Goal: Task Accomplishment & Management: Complete application form

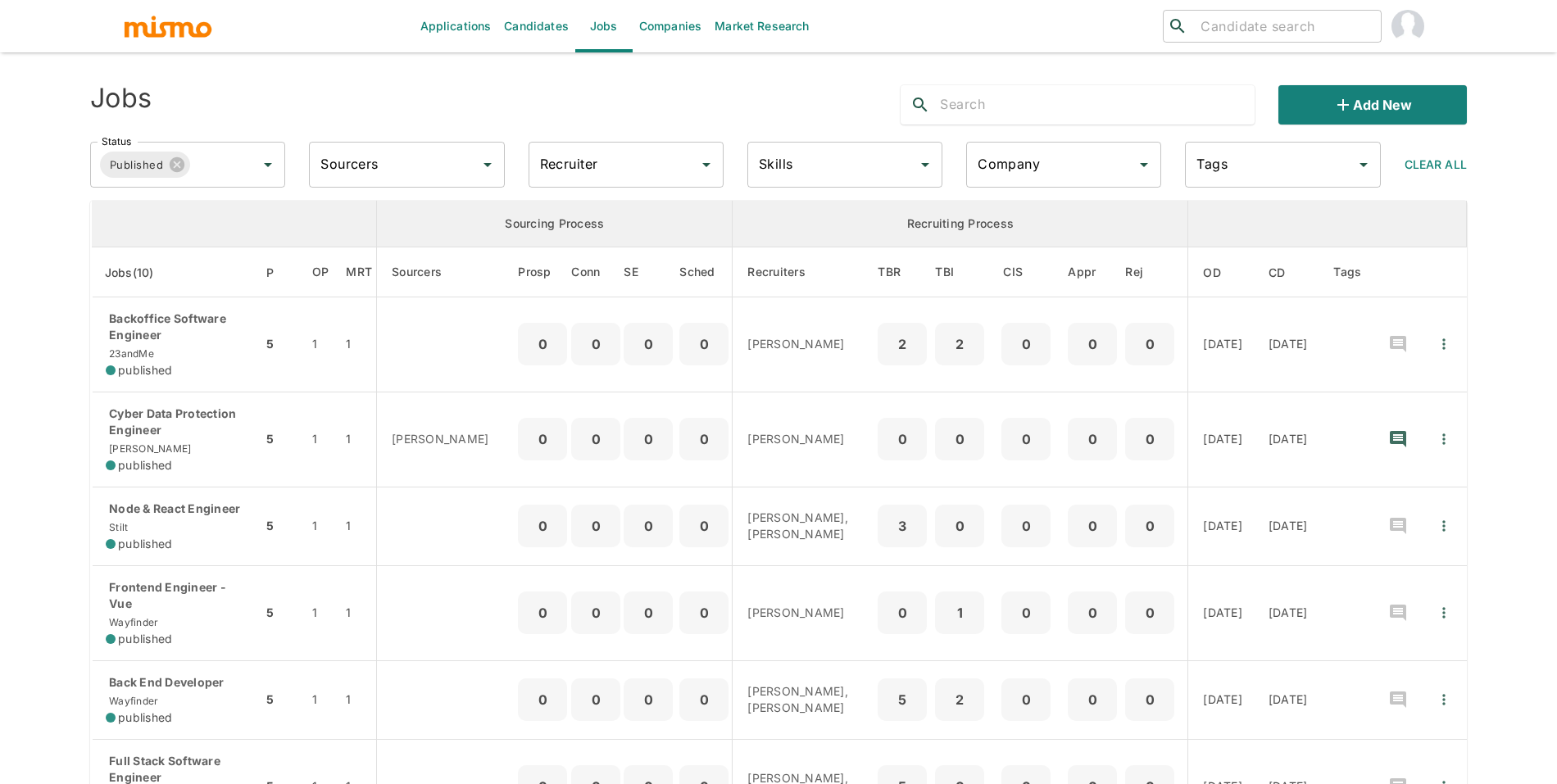
click at [512, 19] on link "Candidates" at bounding box center [536, 26] width 78 height 52
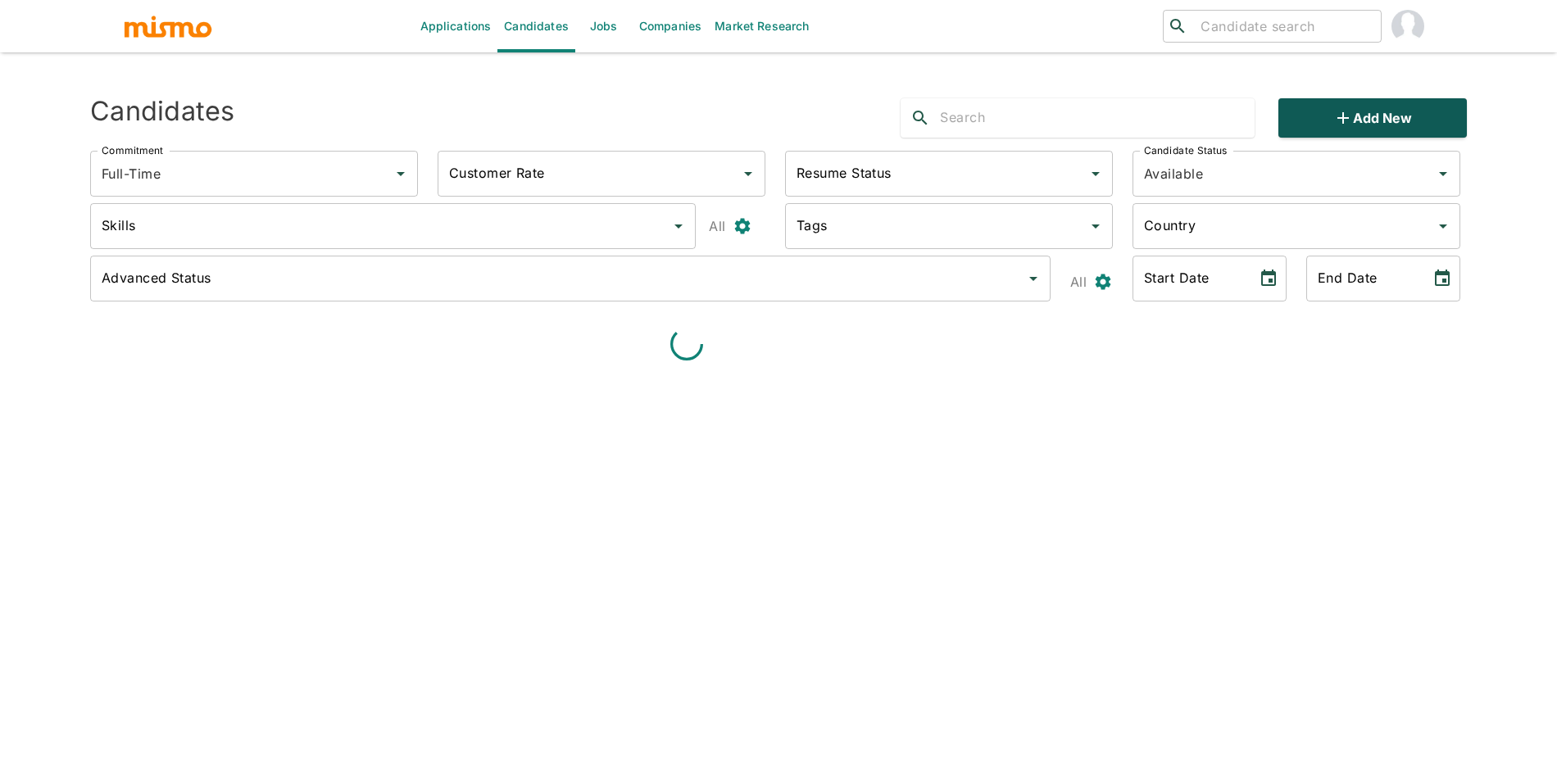
type input "Full-Time"
type input "Available"
click at [1325, 114] on button "Add new" at bounding box center [1372, 118] width 188 height 40
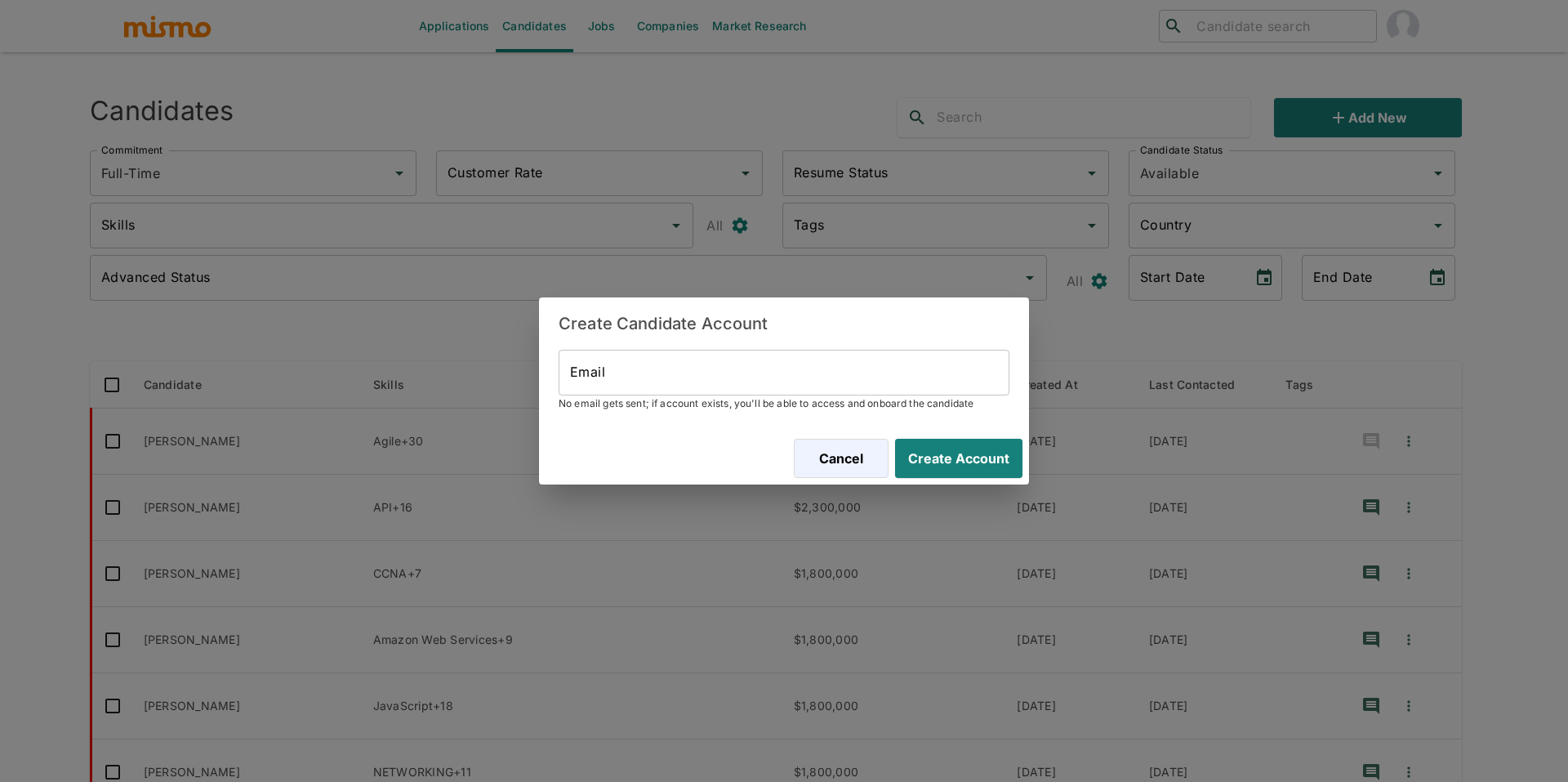
click at [921, 346] on h2 "Create Candidate Account" at bounding box center [784, 322] width 490 height 52
click at [920, 370] on input "Email" at bounding box center [784, 372] width 451 height 45
paste input "[EMAIL_ADDRESS][DOMAIN_NAME]"
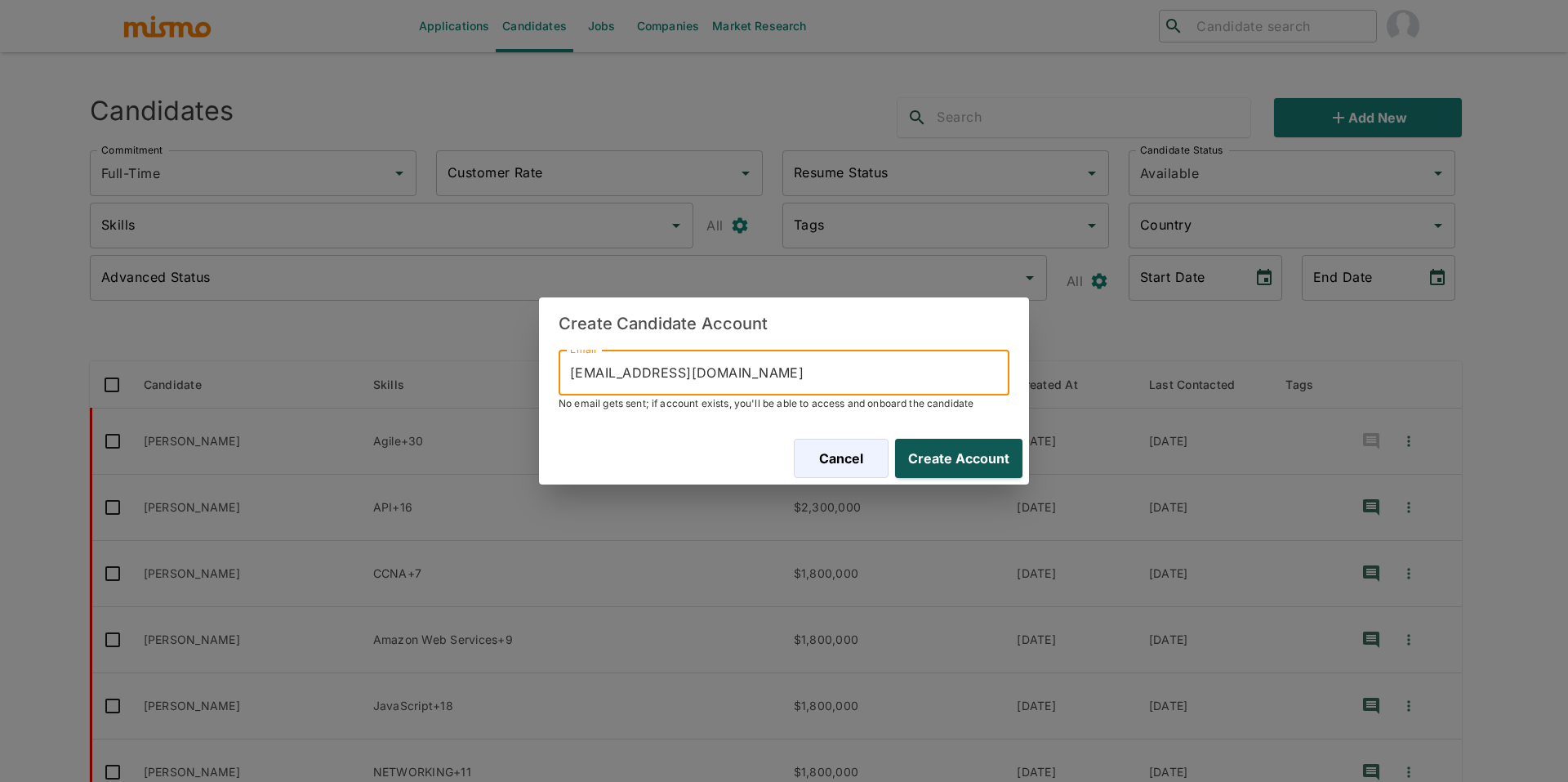
type input "[EMAIL_ADDRESS][DOMAIN_NAME]"
click at [968, 459] on button "Create Account" at bounding box center [956, 459] width 134 height 39
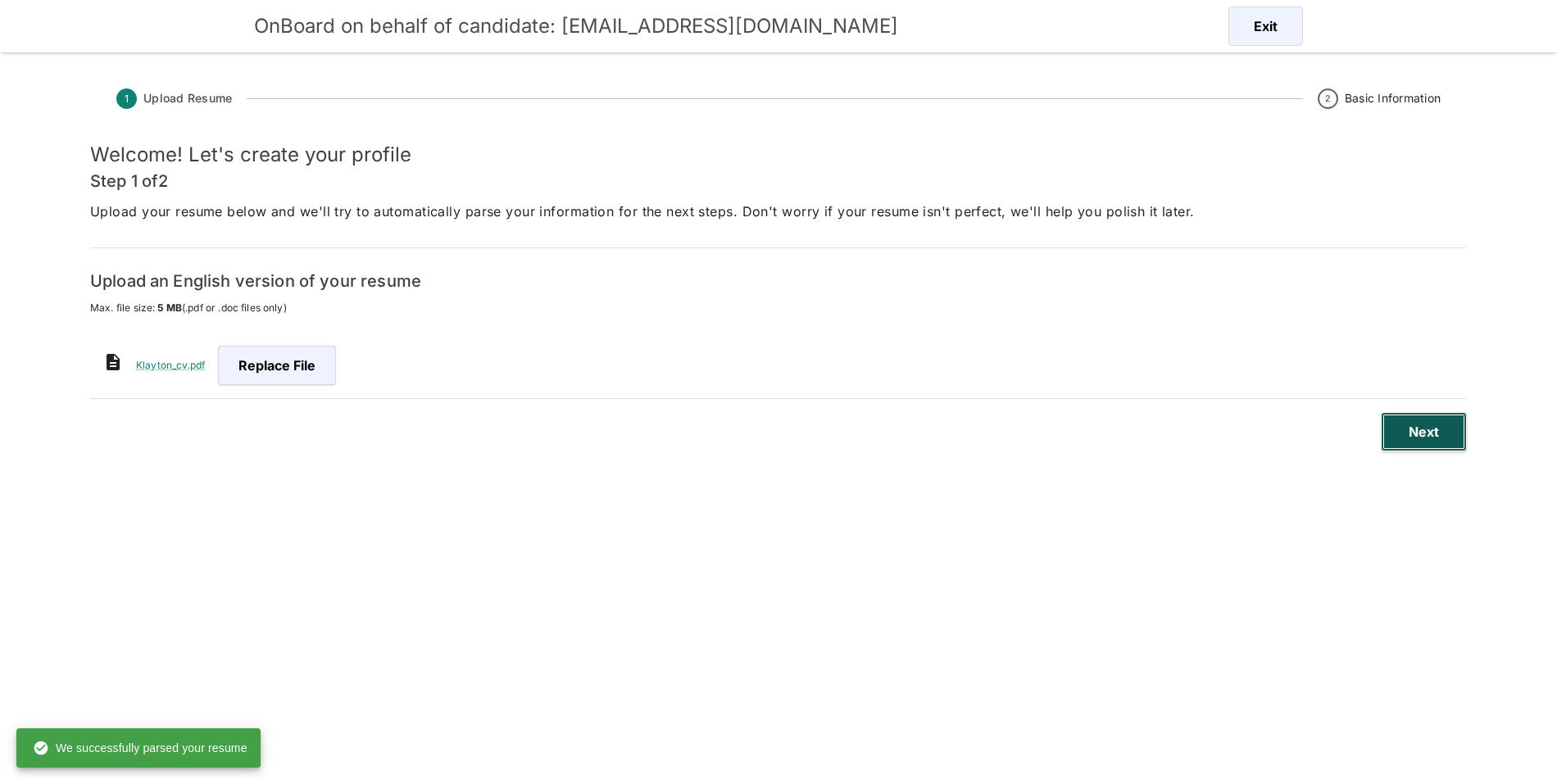
click at [1421, 445] on button "Next" at bounding box center [1423, 432] width 86 height 40
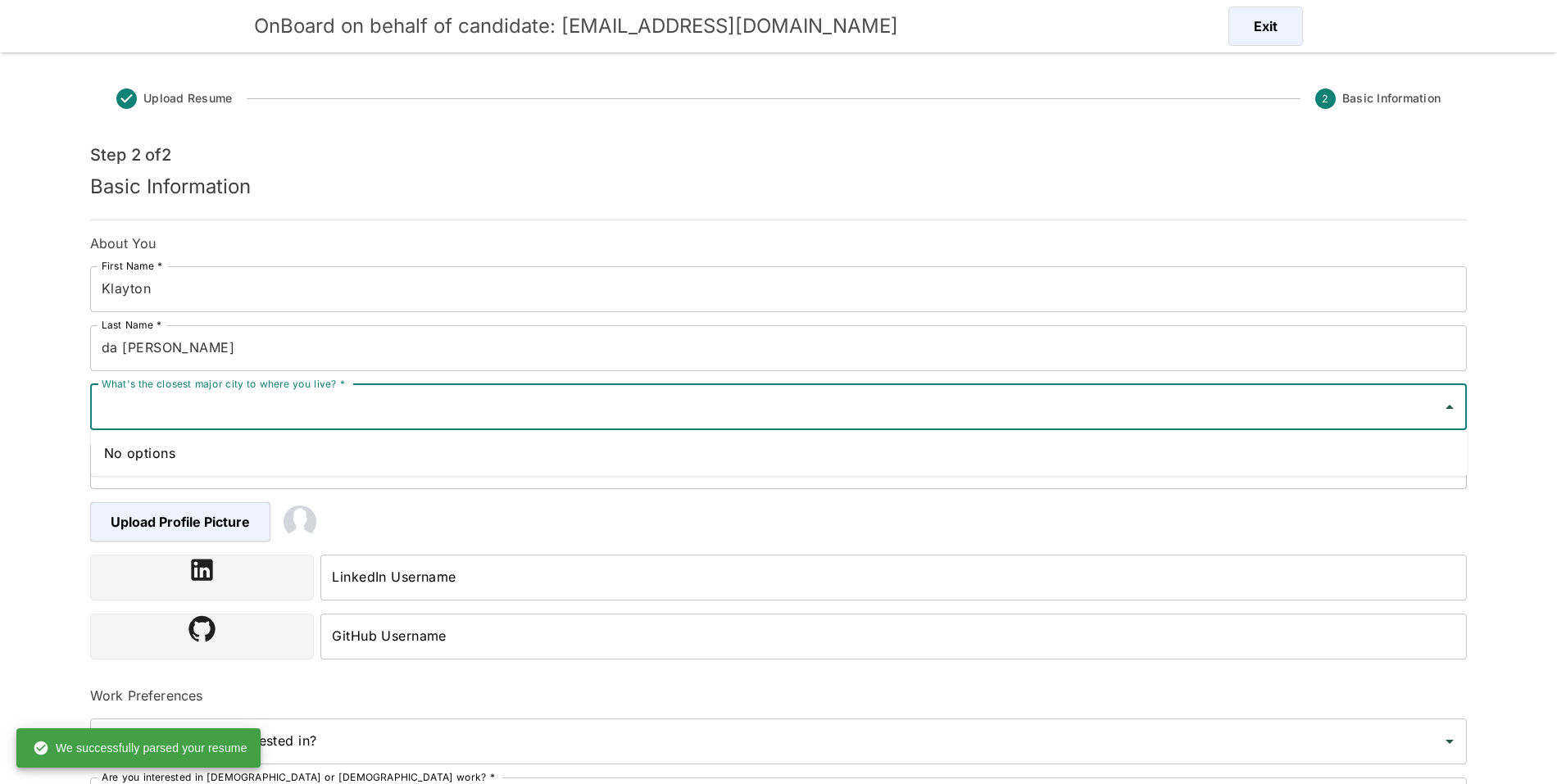
click at [475, 414] on input "What's the closest major city to where you live? *" at bounding box center [767, 406] width 1337 height 31
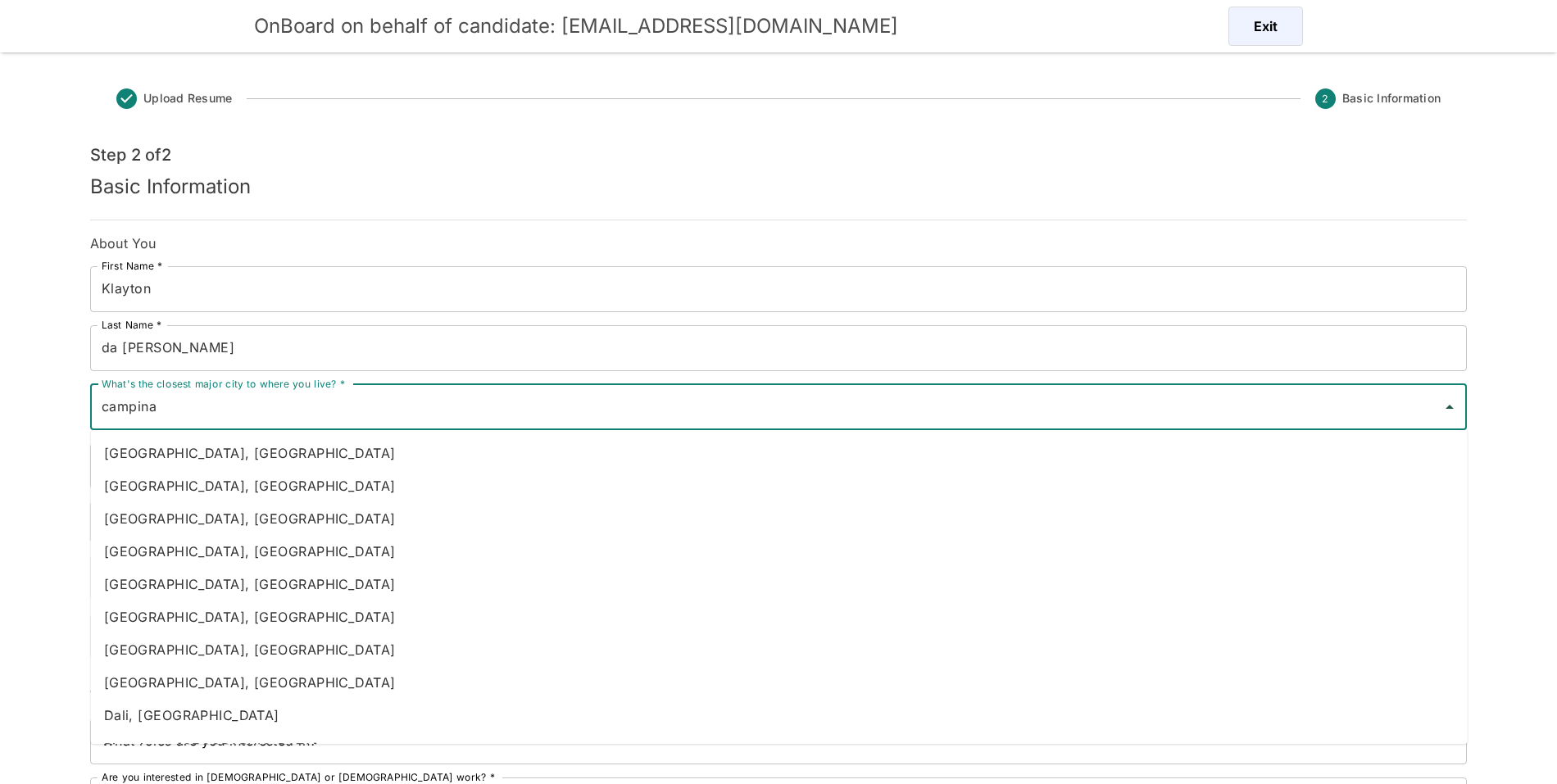
click at [266, 598] on li "[GEOGRAPHIC_DATA], [GEOGRAPHIC_DATA]" at bounding box center [778, 583] width 1376 height 33
type input "[GEOGRAPHIC_DATA], [GEOGRAPHIC_DATA]"
type input "[GEOGRAPHIC_DATA]"
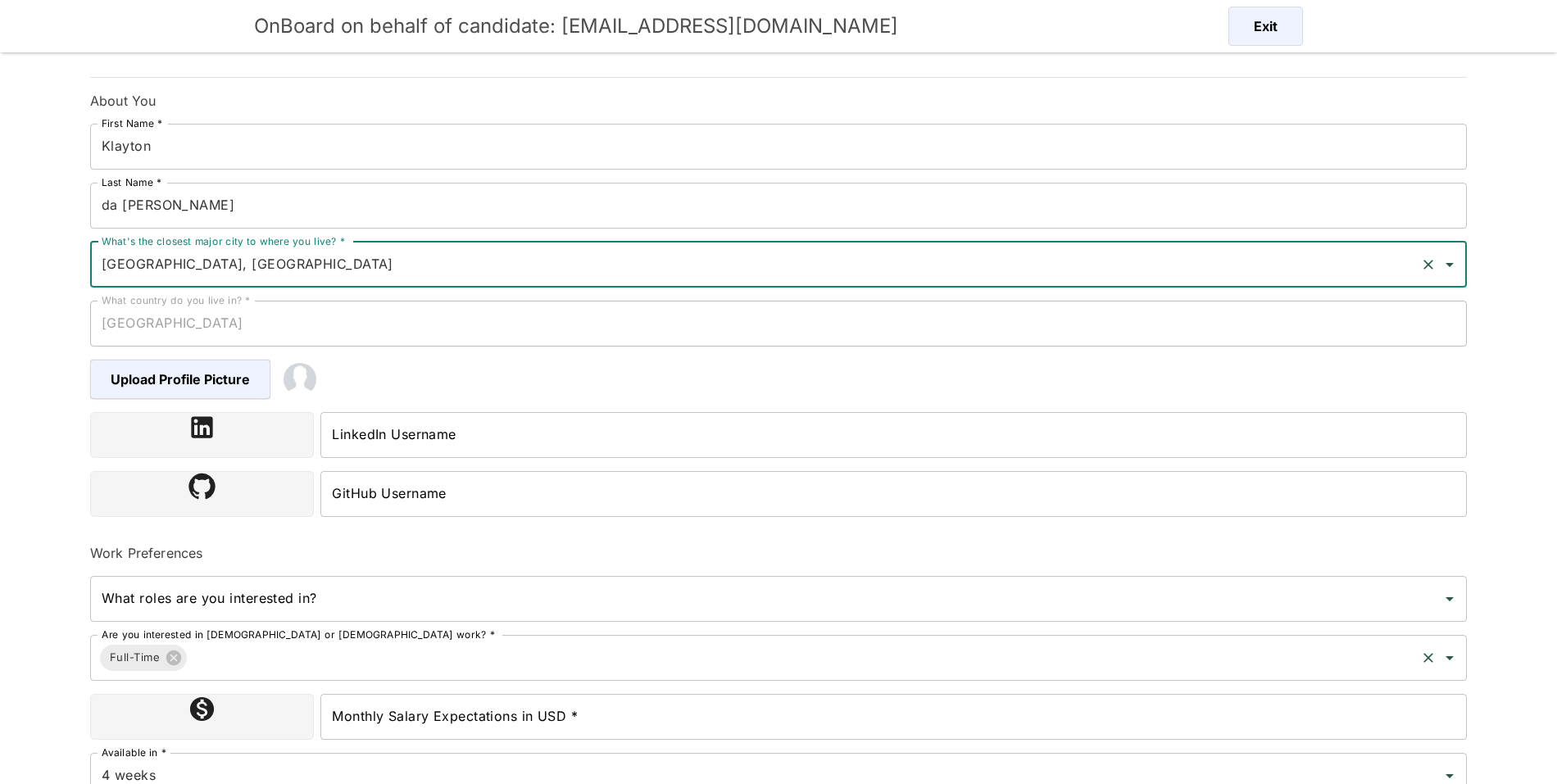
scroll to position [148, 0]
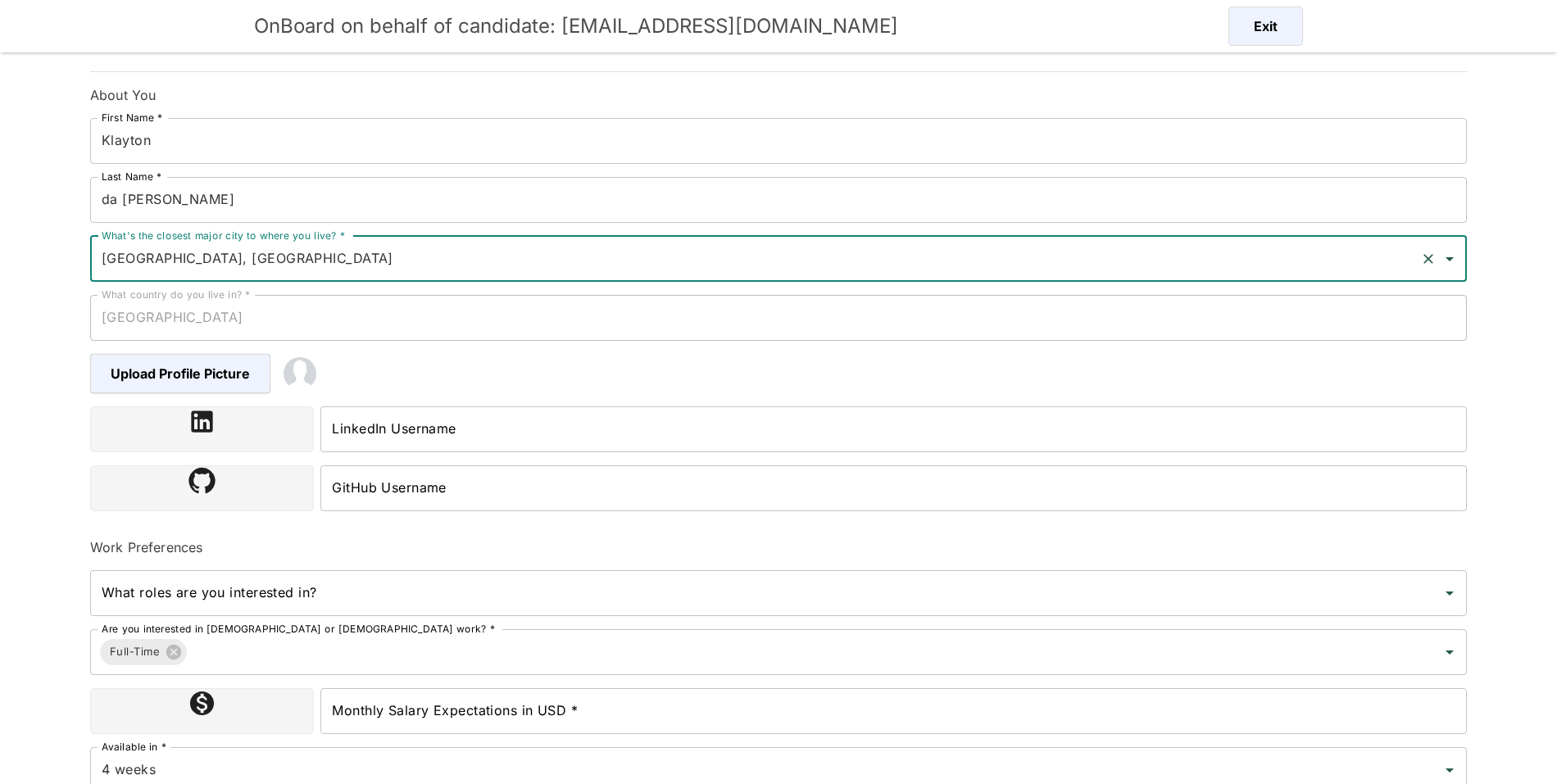
type input "[GEOGRAPHIC_DATA], [GEOGRAPHIC_DATA]"
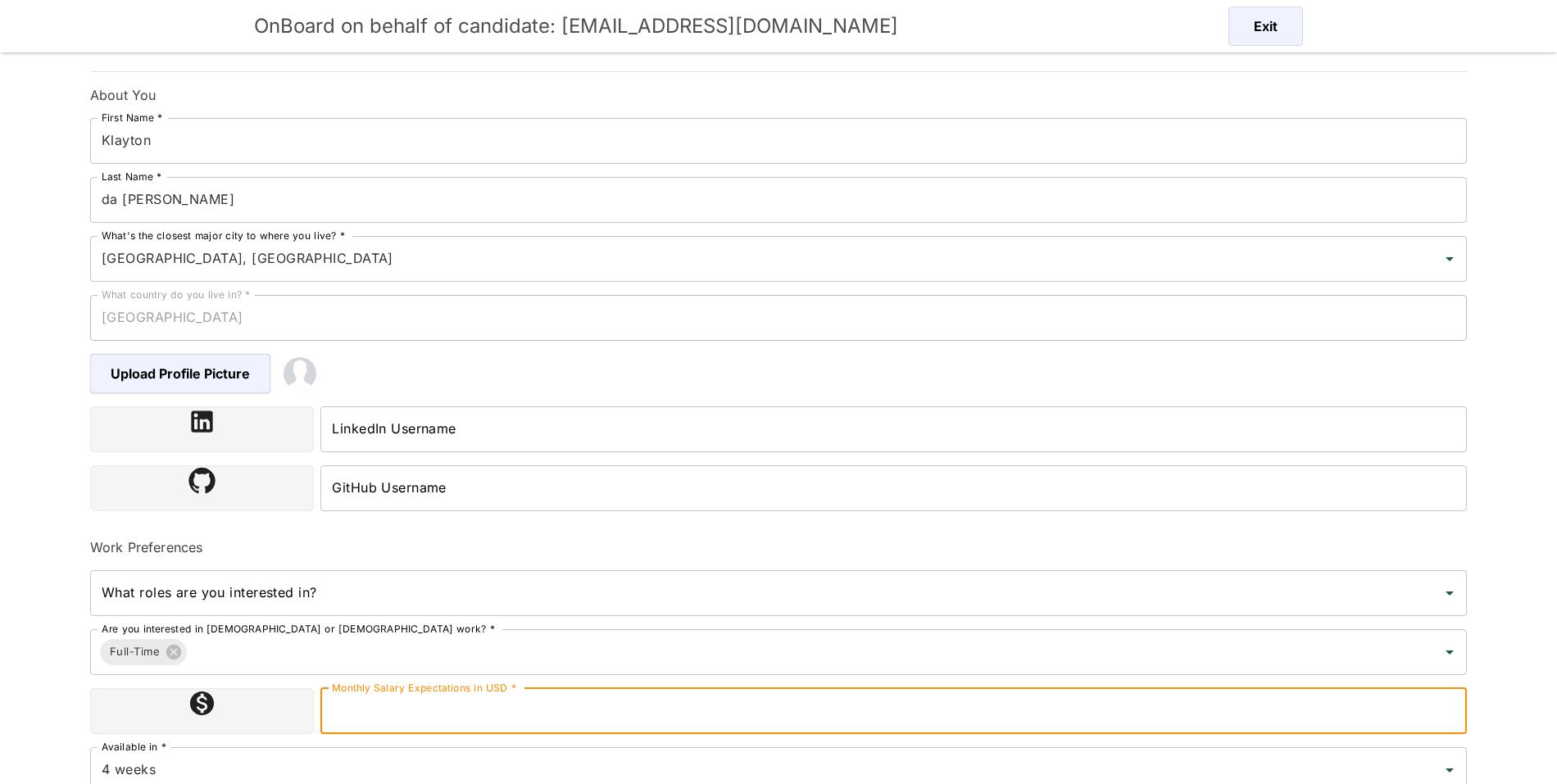
click at [419, 689] on div "Monthly Salary Expectations in USD * Monthly Salary Expectations in USD *" at bounding box center [893, 711] width 1146 height 45
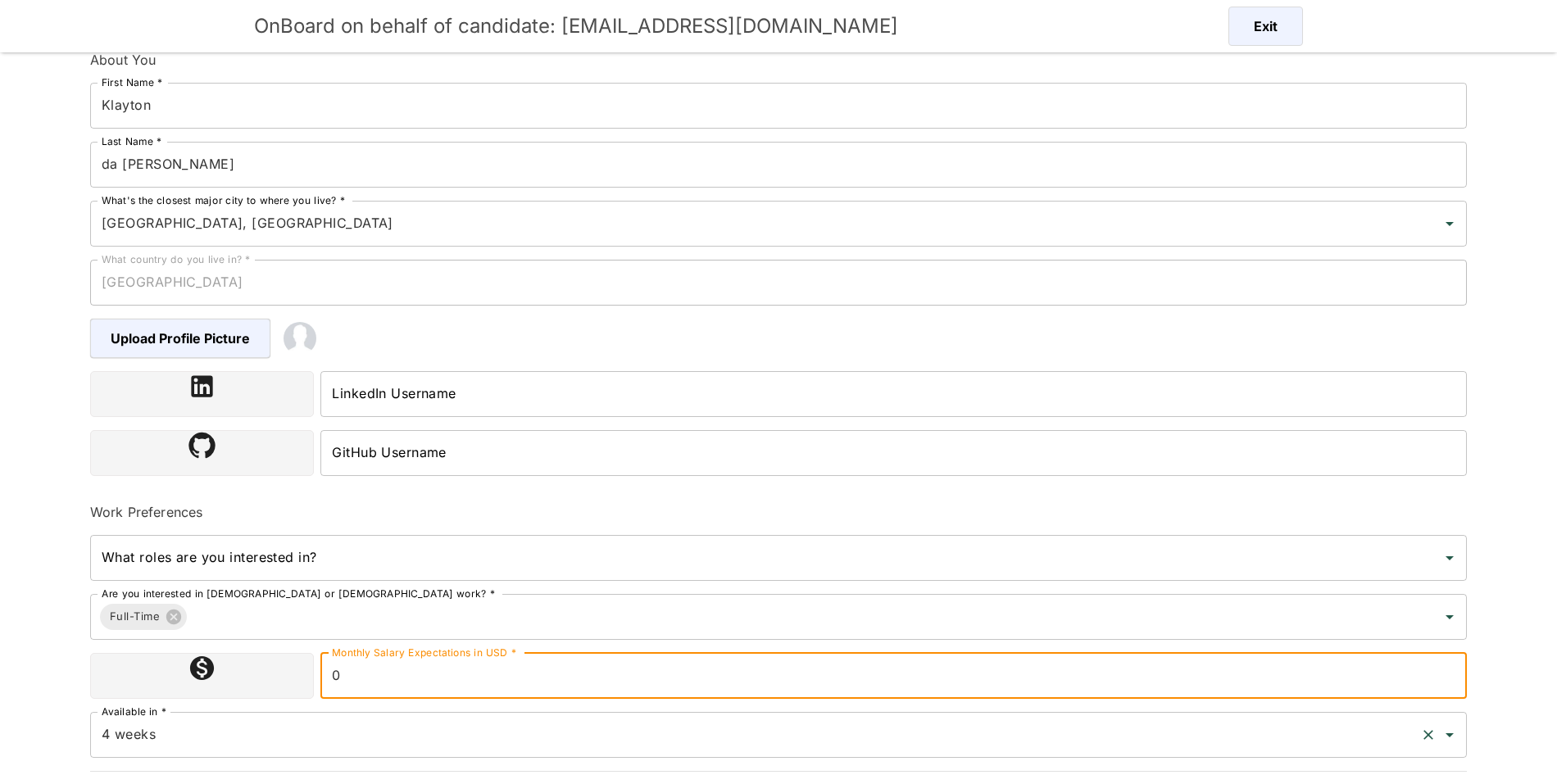
scroll to position [223, 0]
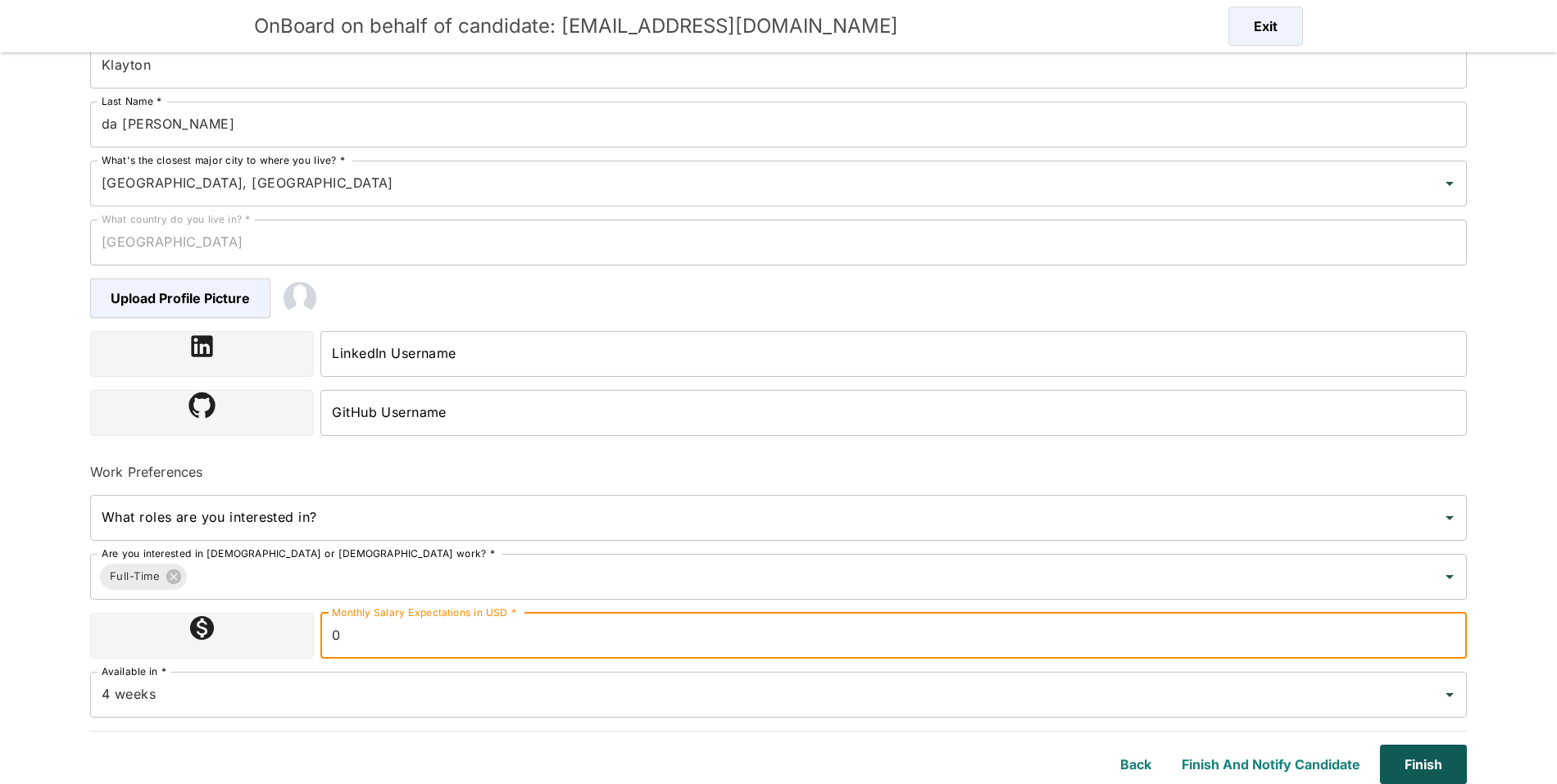
type input "0"
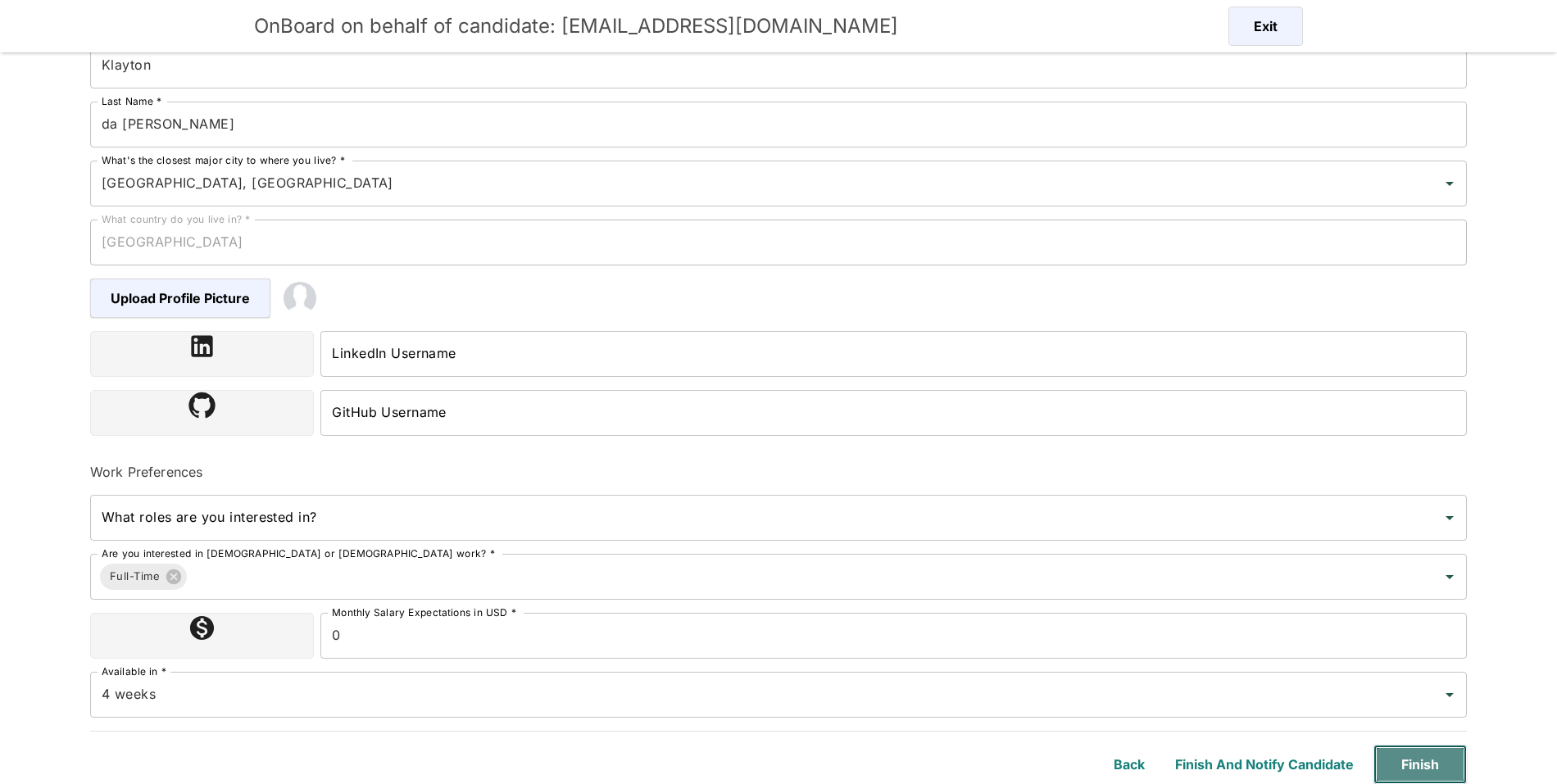
click at [1404, 760] on button "Finish" at bounding box center [1420, 764] width 93 height 40
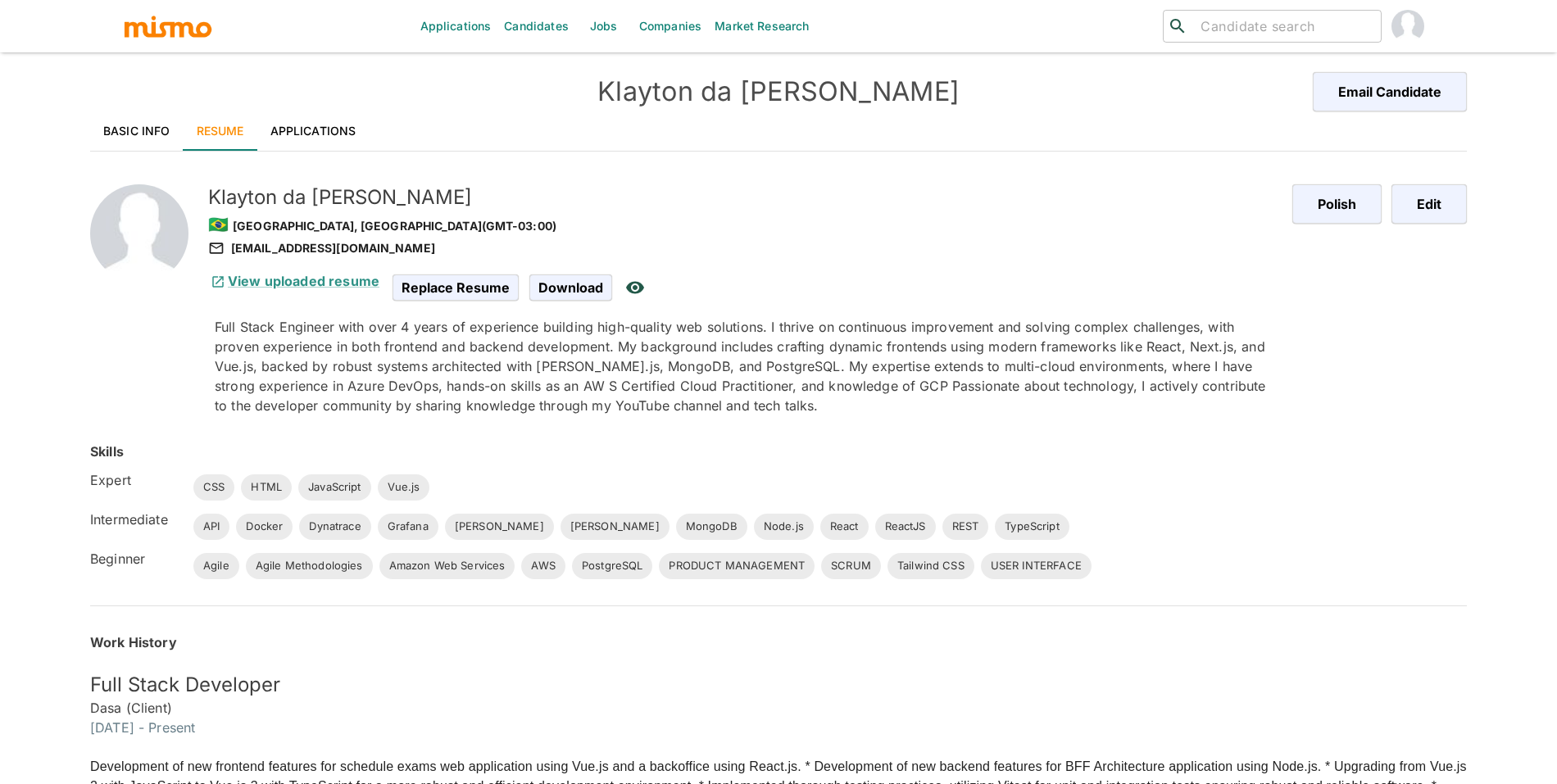
click at [288, 137] on link "Applications" at bounding box center [313, 131] width 112 height 40
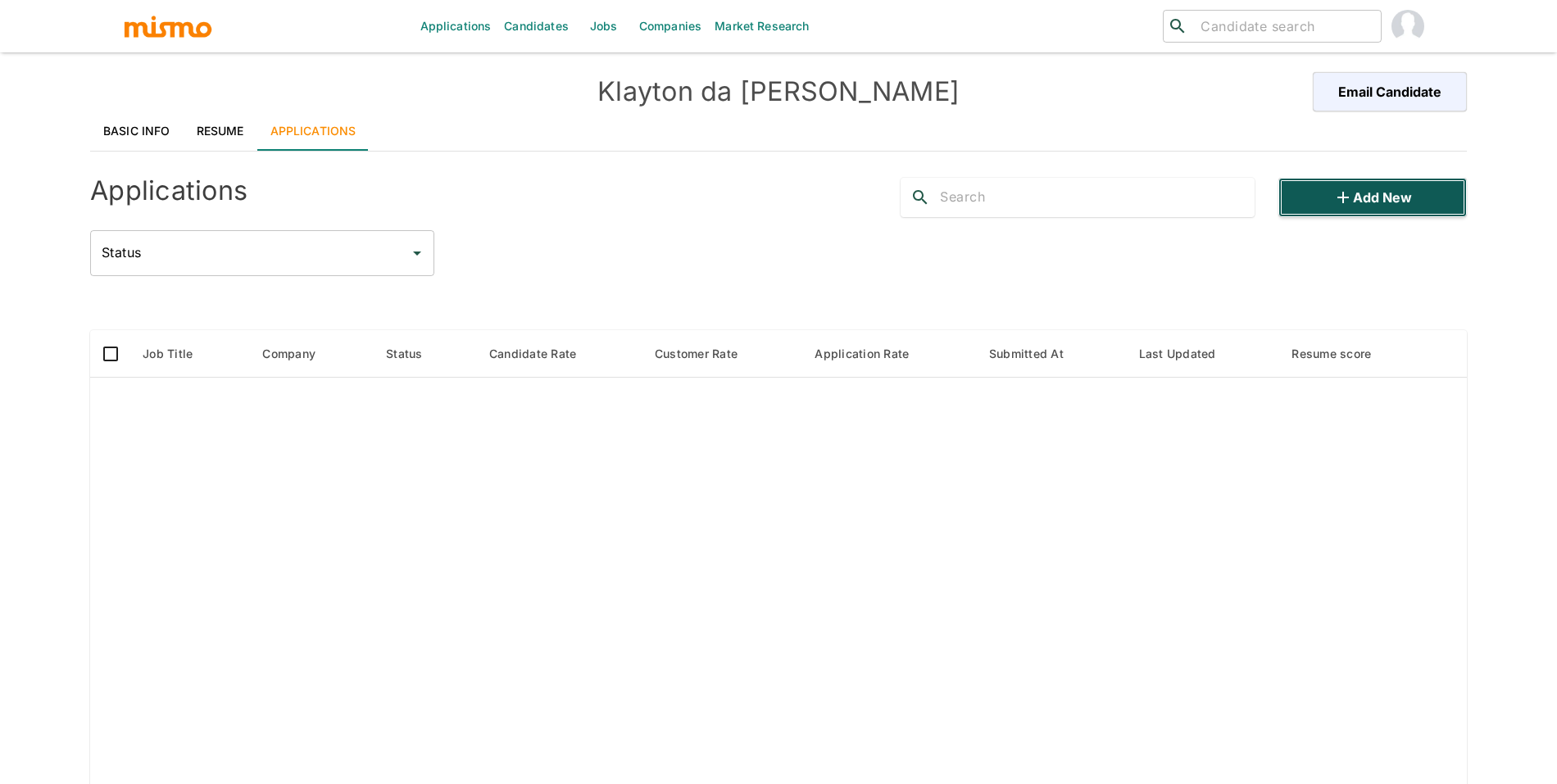
click at [1377, 216] on button "Add new" at bounding box center [1372, 198] width 188 height 40
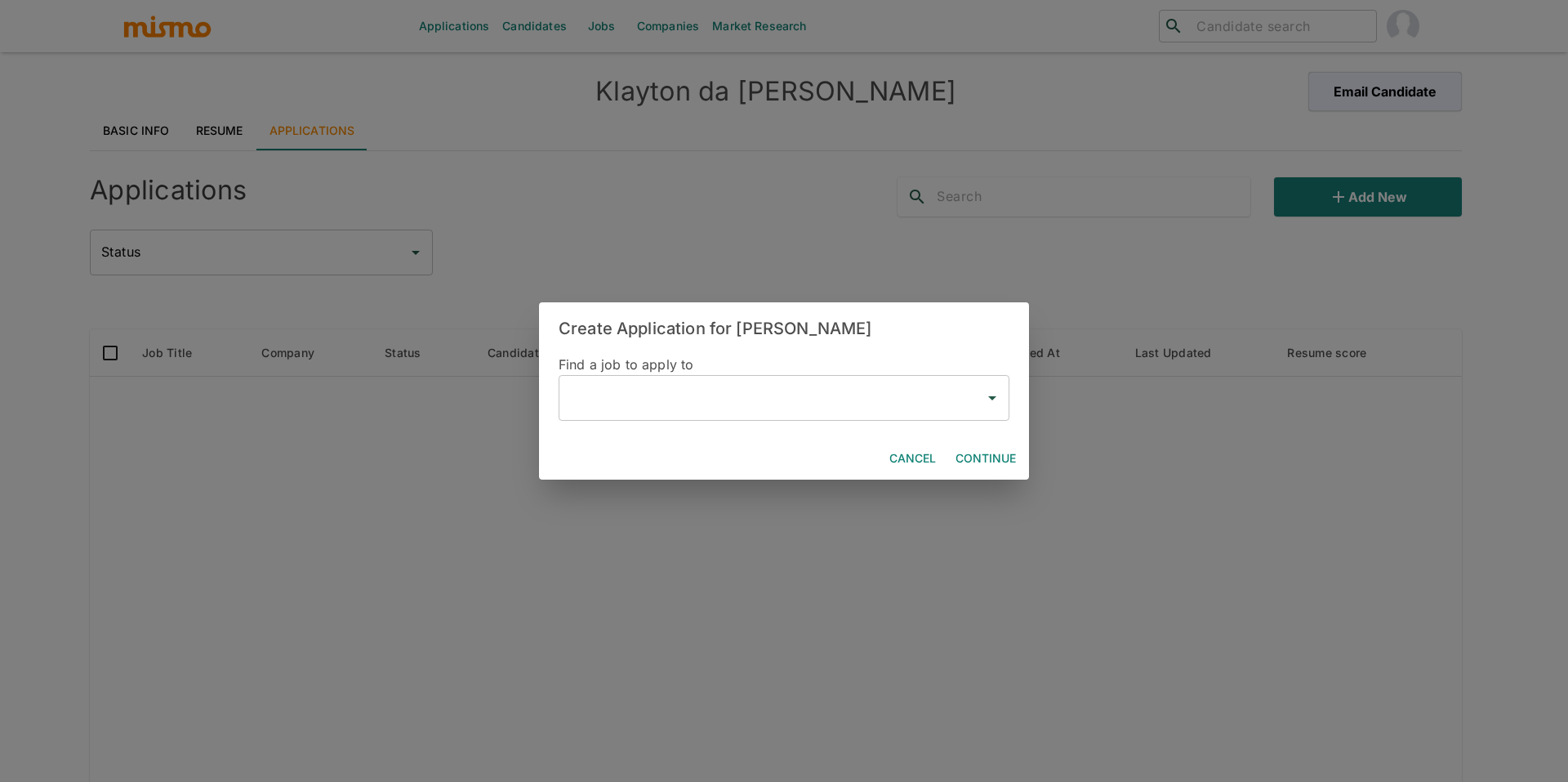
click at [668, 398] on input "text" at bounding box center [771, 397] width 411 height 31
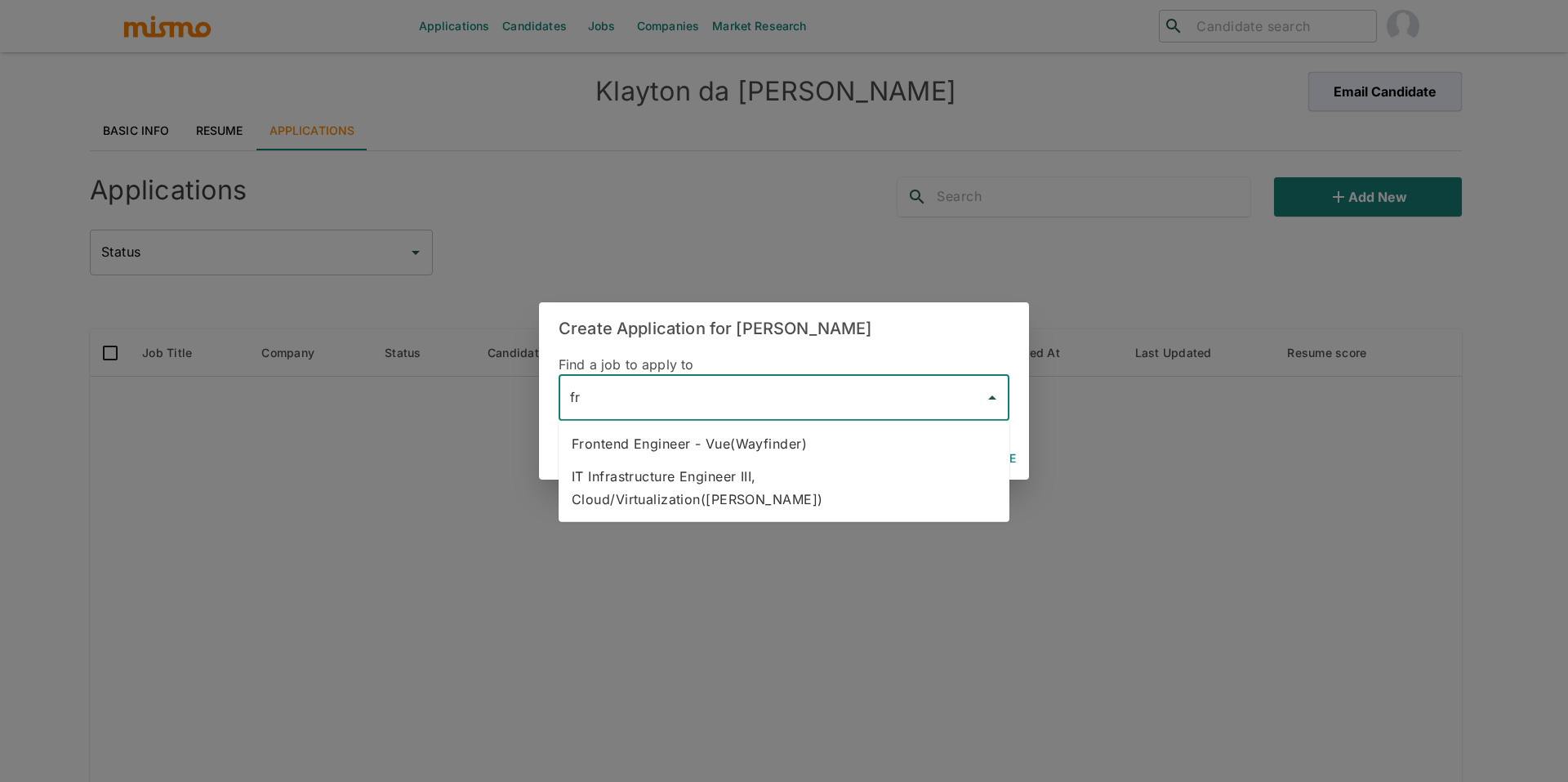
click at [722, 443] on li "Frontend Engineer - Vue(Wayfinder)" at bounding box center [784, 443] width 451 height 33
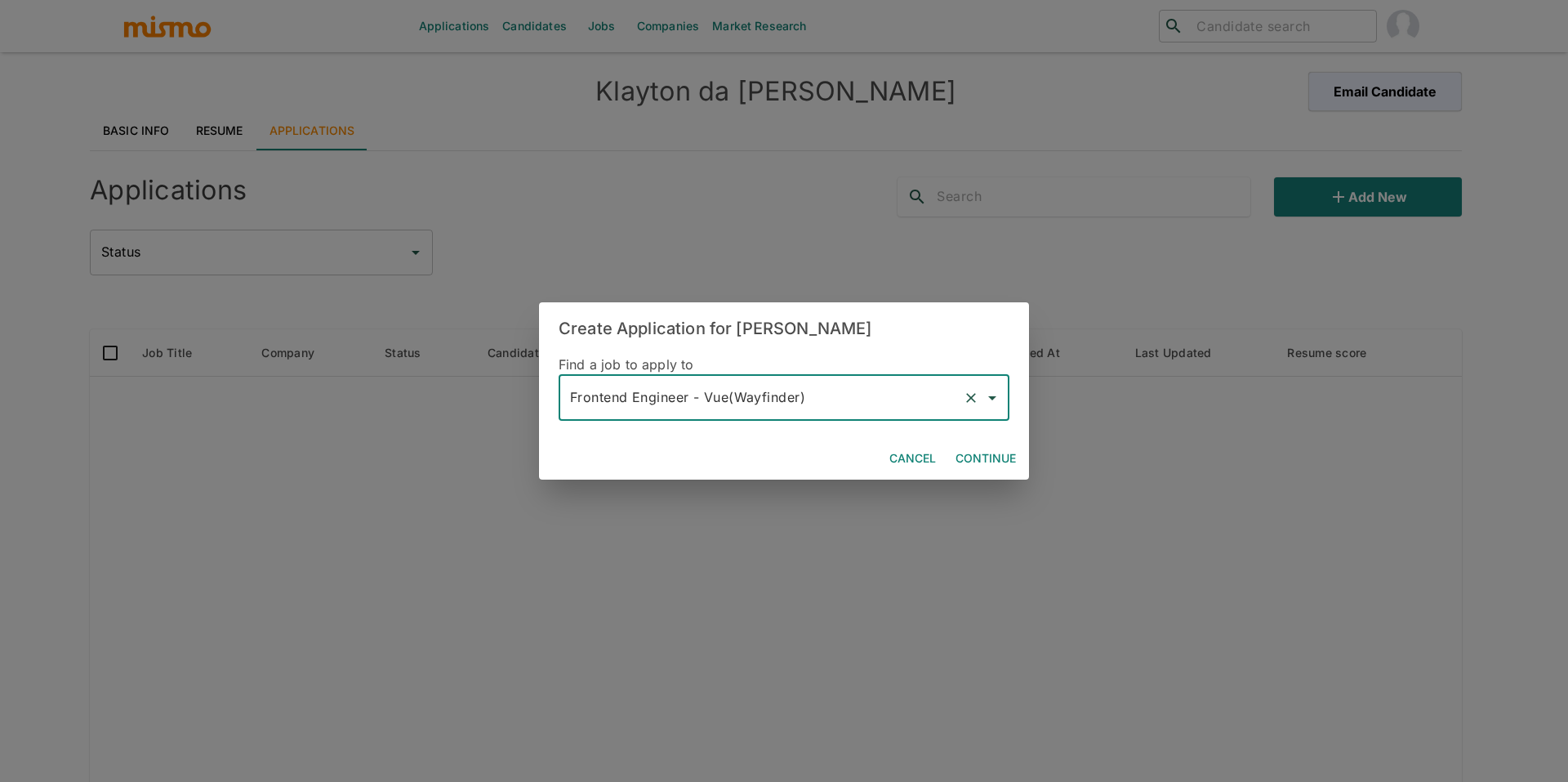
type input "Frontend Engineer - Vue(Wayfinder)"
click at [970, 463] on button "Continue" at bounding box center [985, 459] width 74 height 31
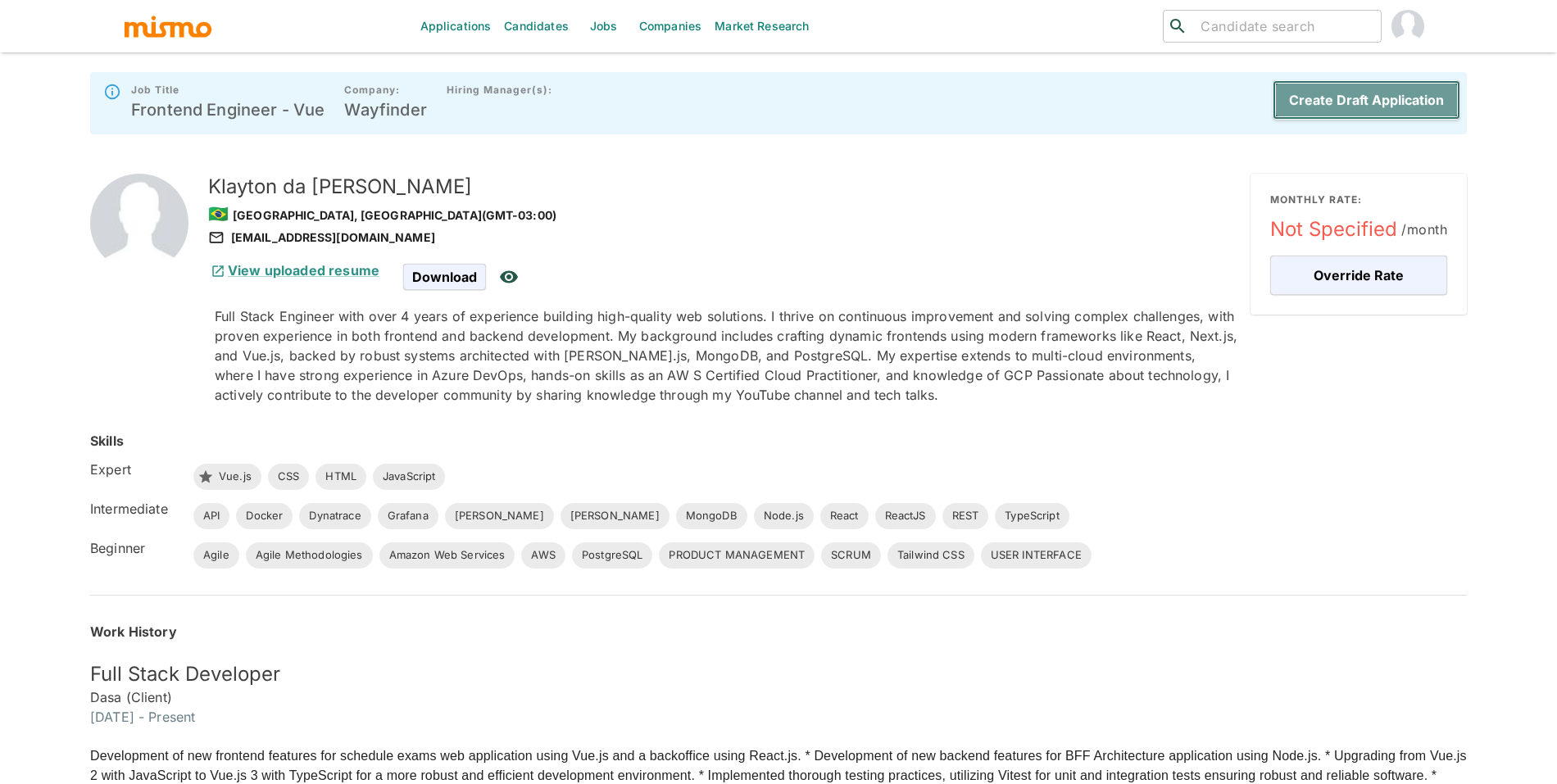
click at [1335, 97] on button "Create Draft Application" at bounding box center [1366, 100] width 188 height 40
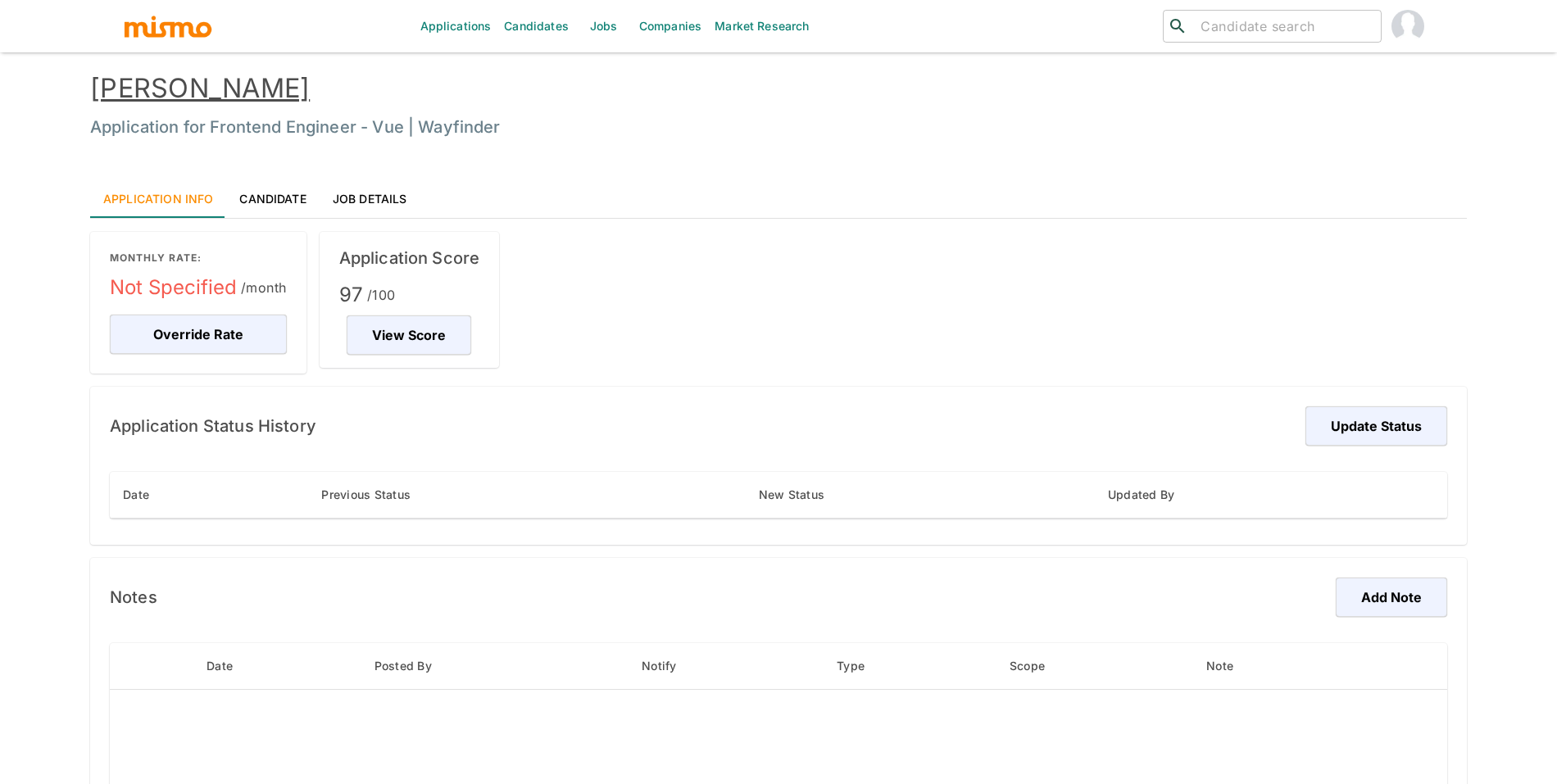
click at [522, 26] on link "Candidates" at bounding box center [536, 26] width 78 height 52
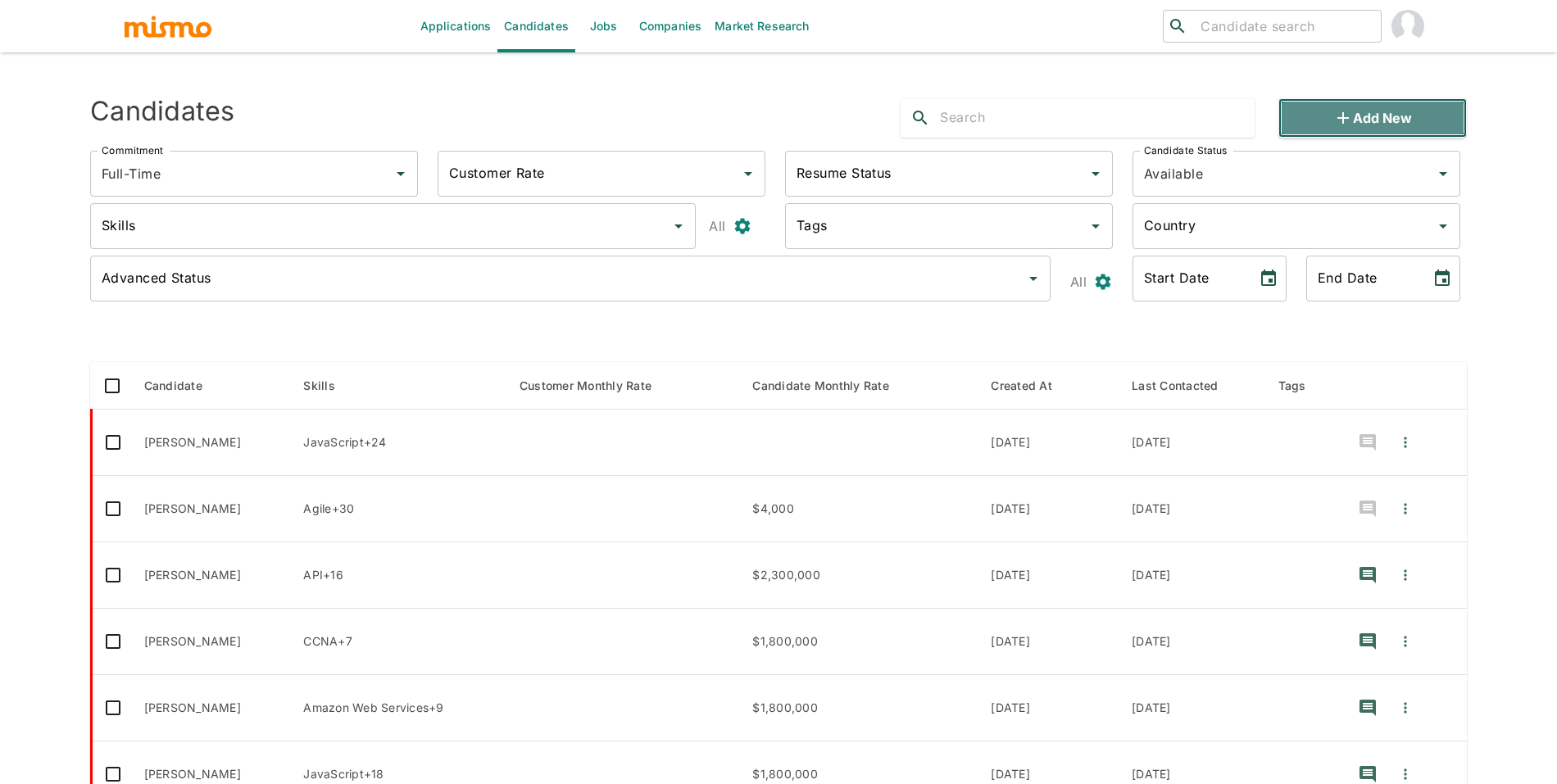
click at [1319, 107] on button "Add new" at bounding box center [1372, 118] width 188 height 40
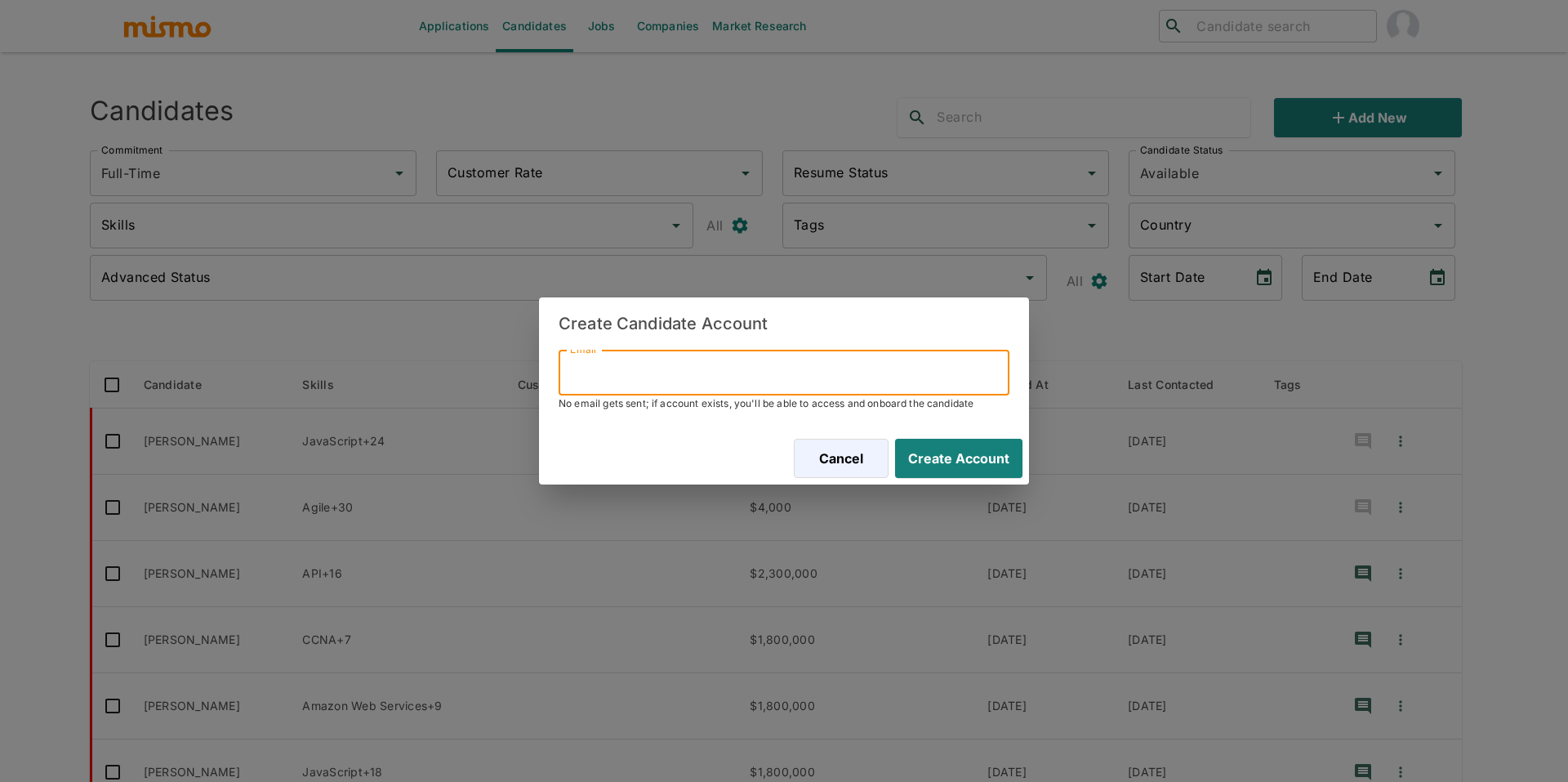
click at [784, 381] on input "Email" at bounding box center [784, 372] width 451 height 45
paste input "emcimino1@hotmail.com"
type input "emcimino1@hotmail.com"
click at [941, 459] on button "Create Account" at bounding box center [956, 459] width 134 height 39
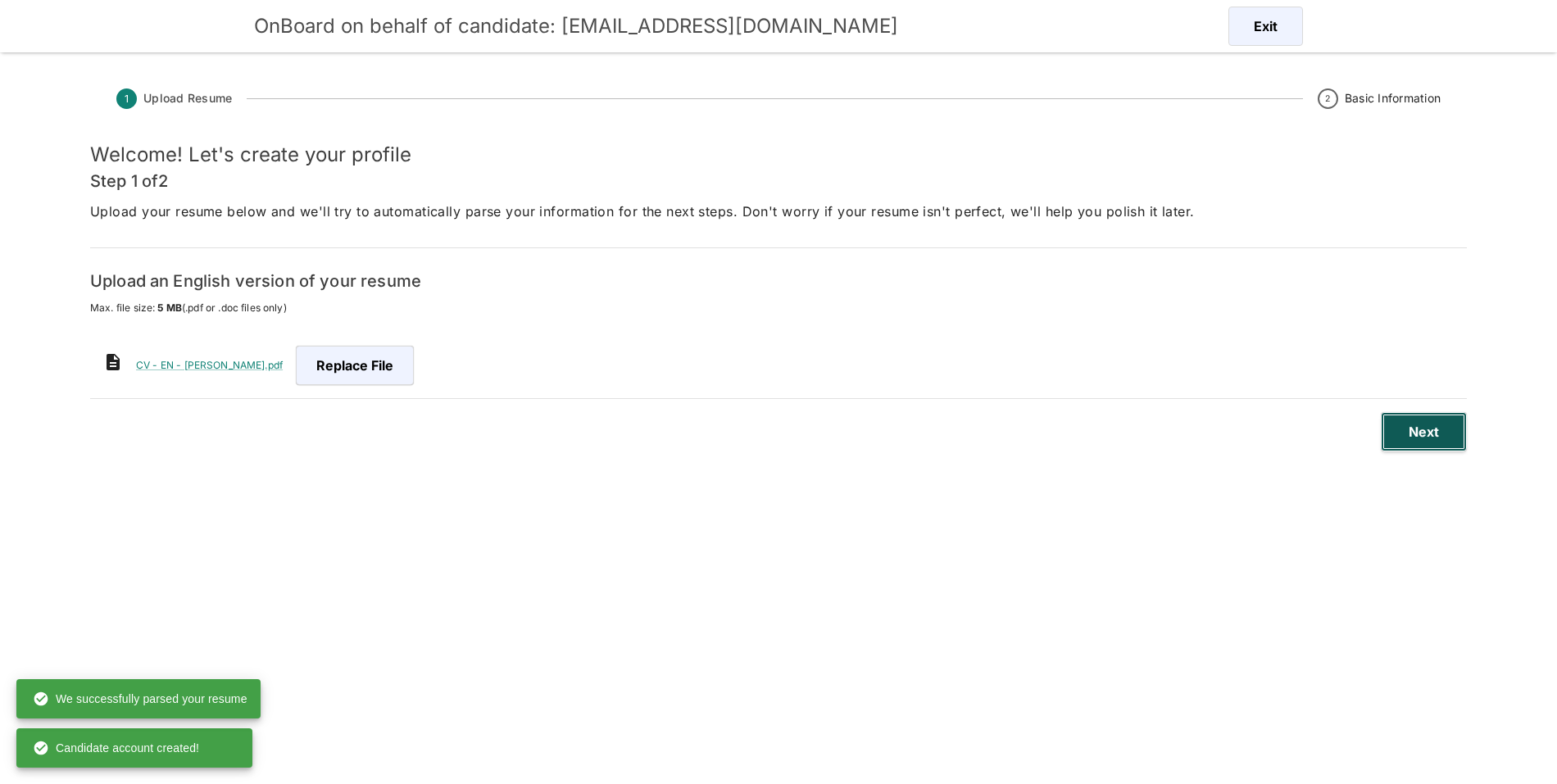
click at [1437, 429] on button "Next" at bounding box center [1423, 432] width 86 height 40
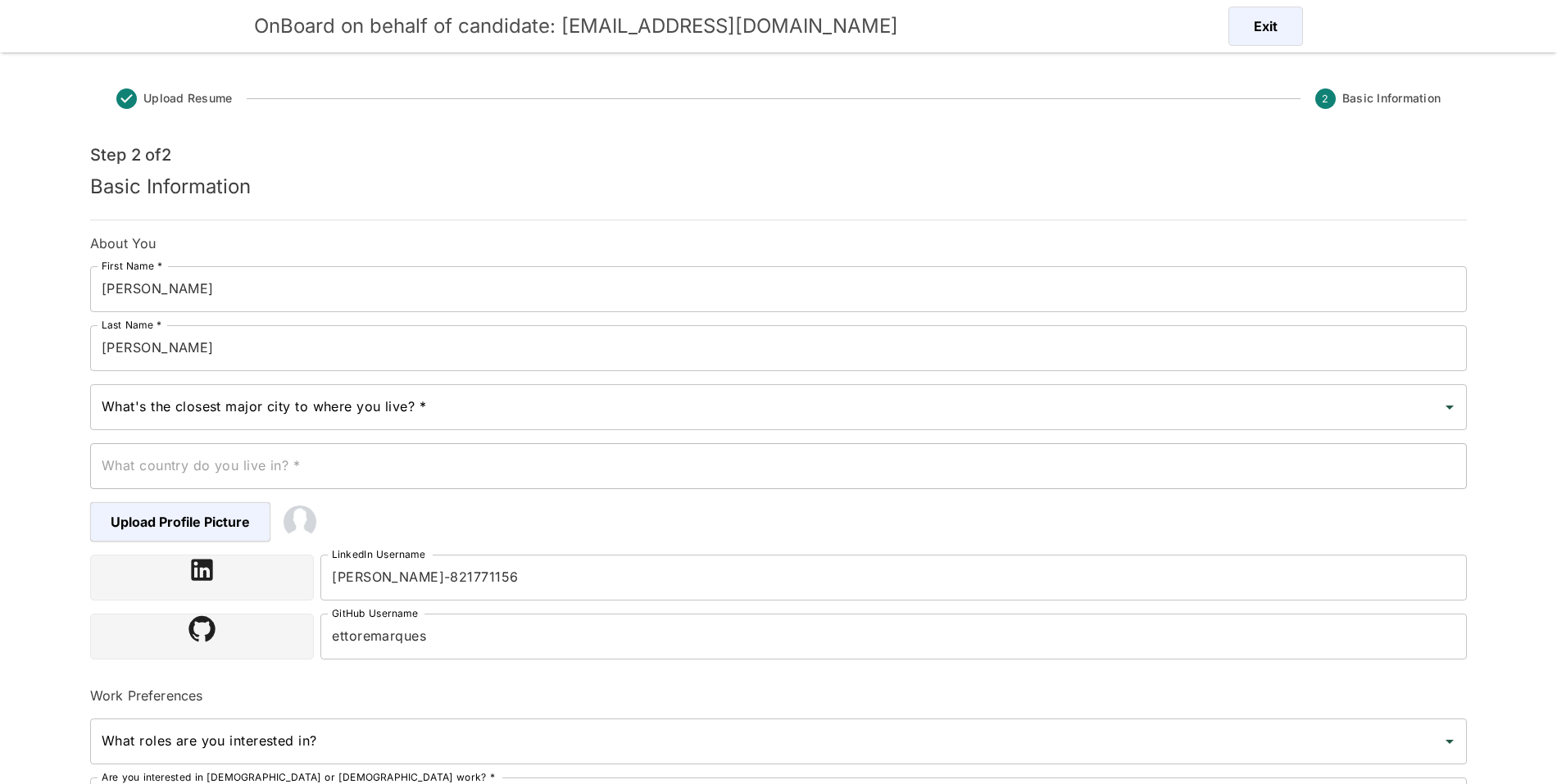
click at [388, 392] on input "What's the closest major city to where you live? *" at bounding box center [767, 406] width 1337 height 31
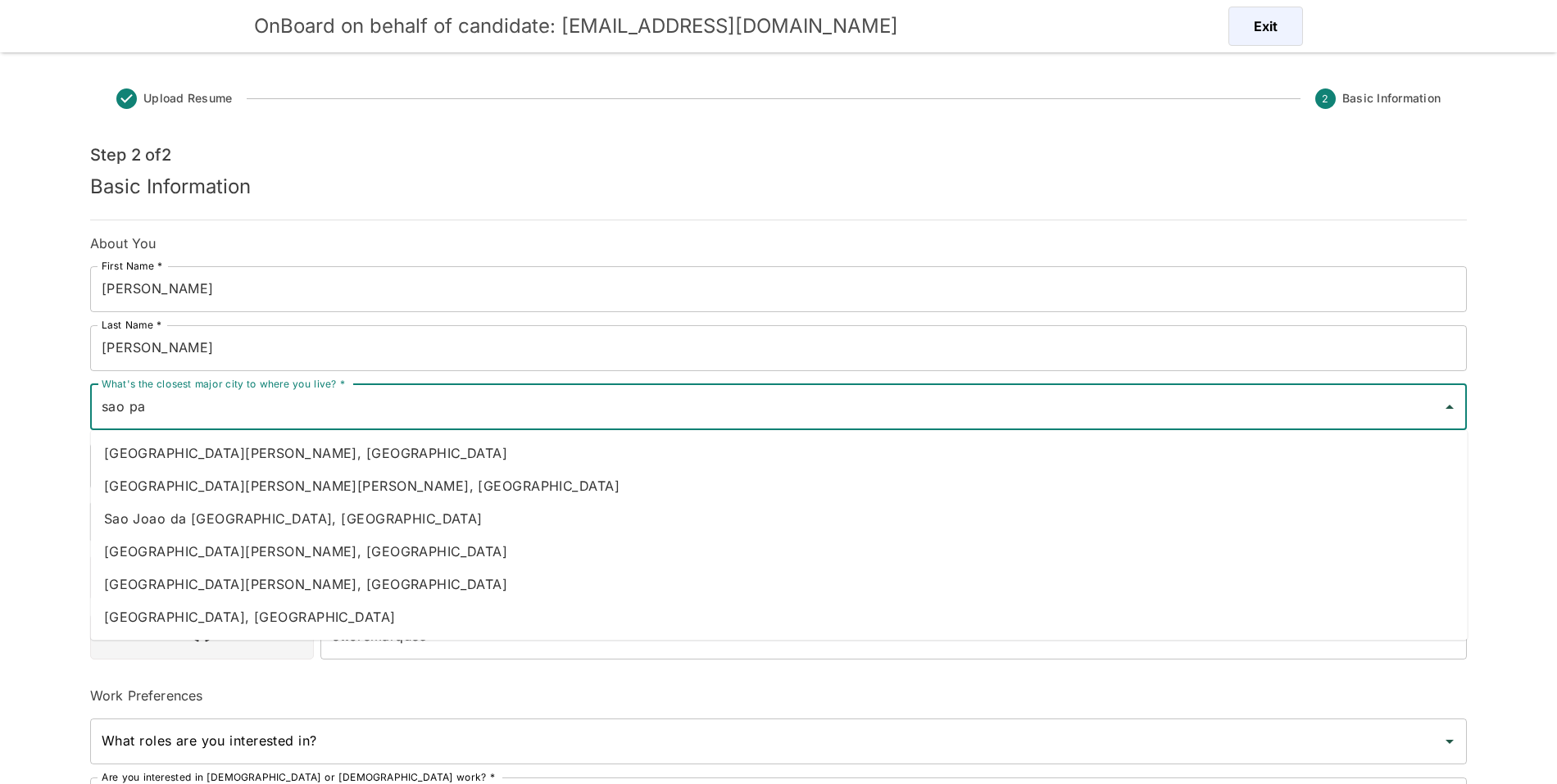
click at [273, 616] on li "Sao Paulo, Brazil" at bounding box center [778, 616] width 1376 height 33
type input "Sao Paulo, Brazil"
type input "[GEOGRAPHIC_DATA]"
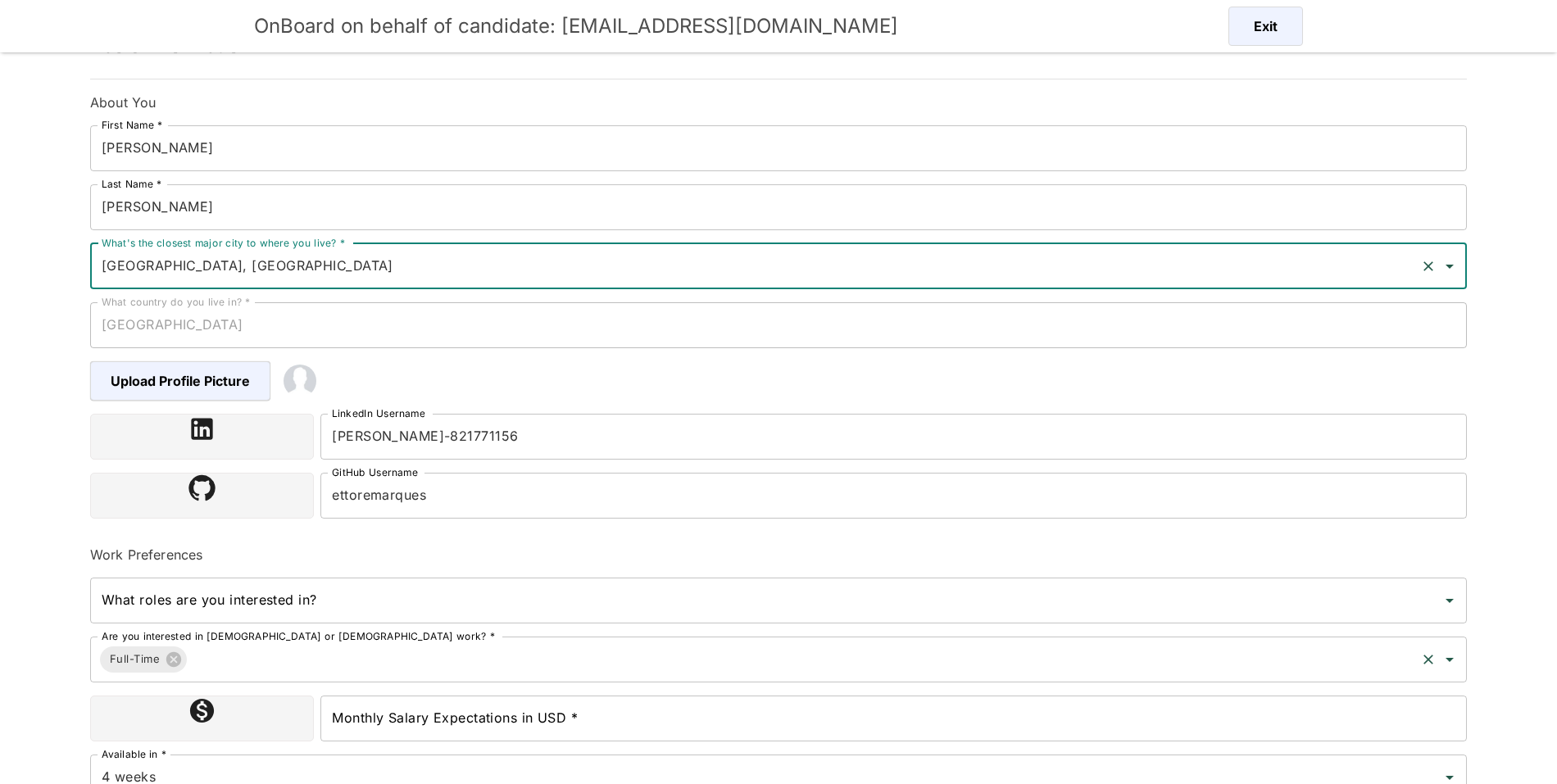
scroll to position [164, 0]
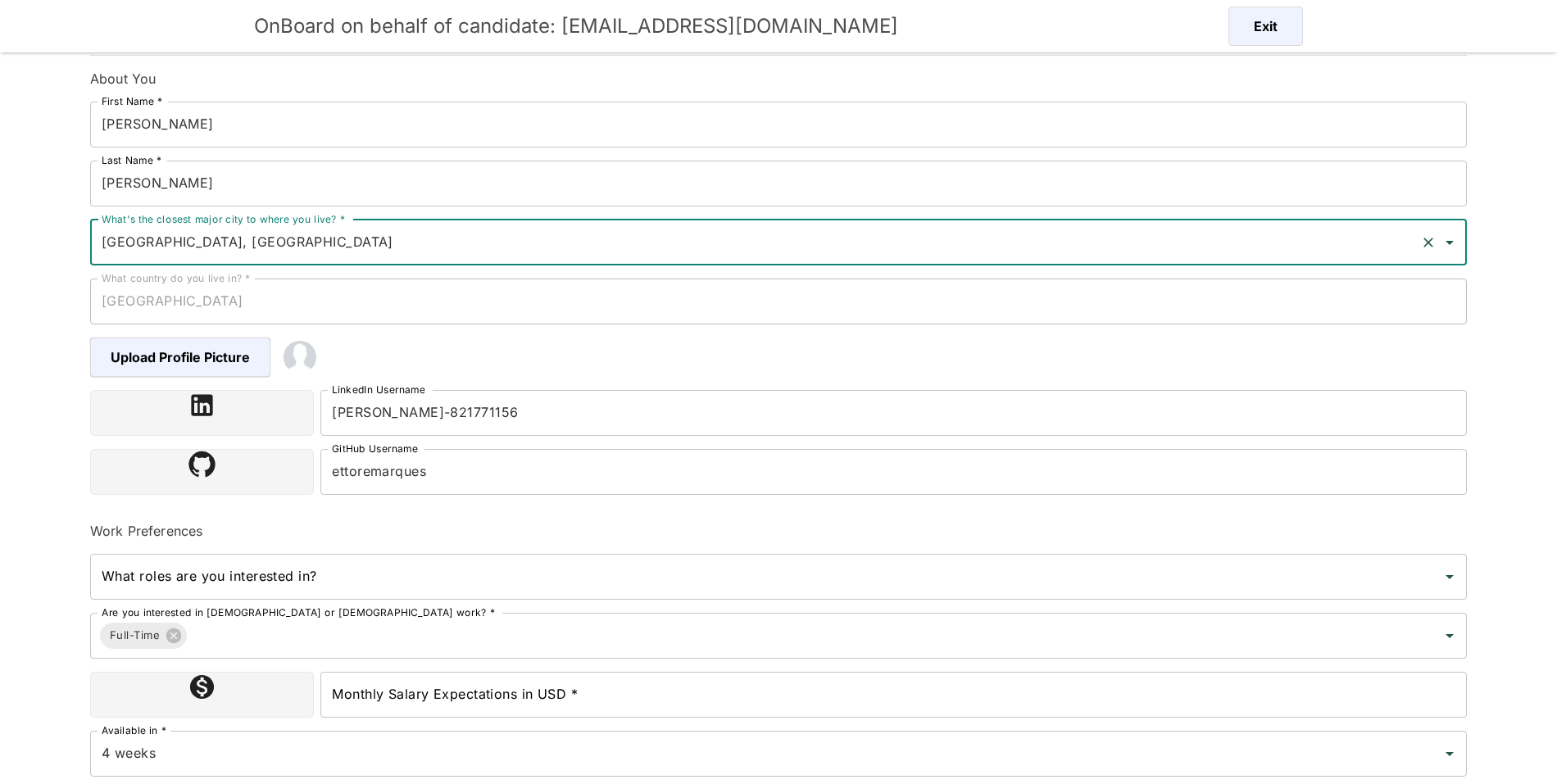
type input "Sao Paulo, Brazil"
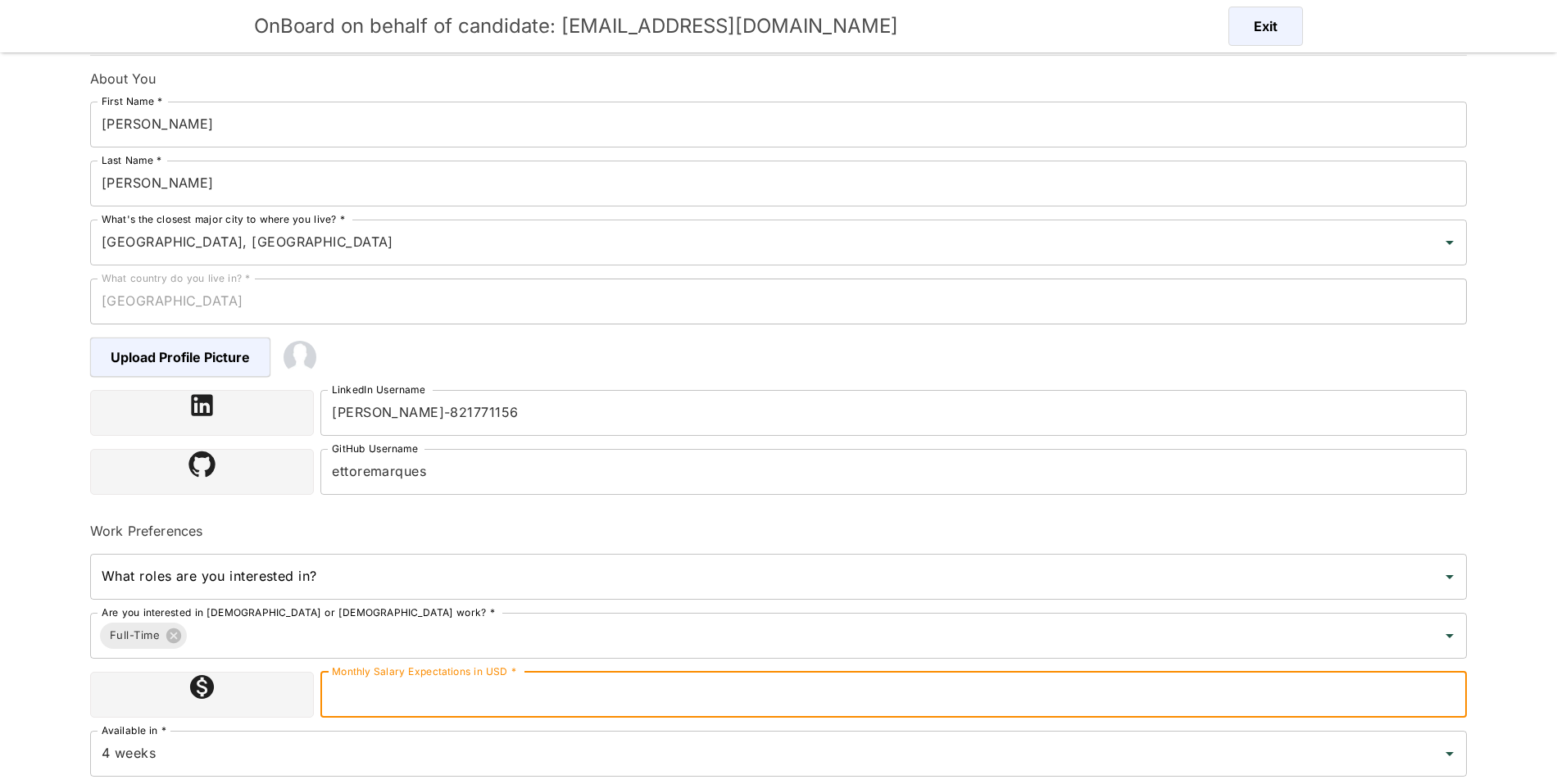
click at [492, 692] on input "Monthly Salary Expectations in USD *" at bounding box center [893, 694] width 1146 height 45
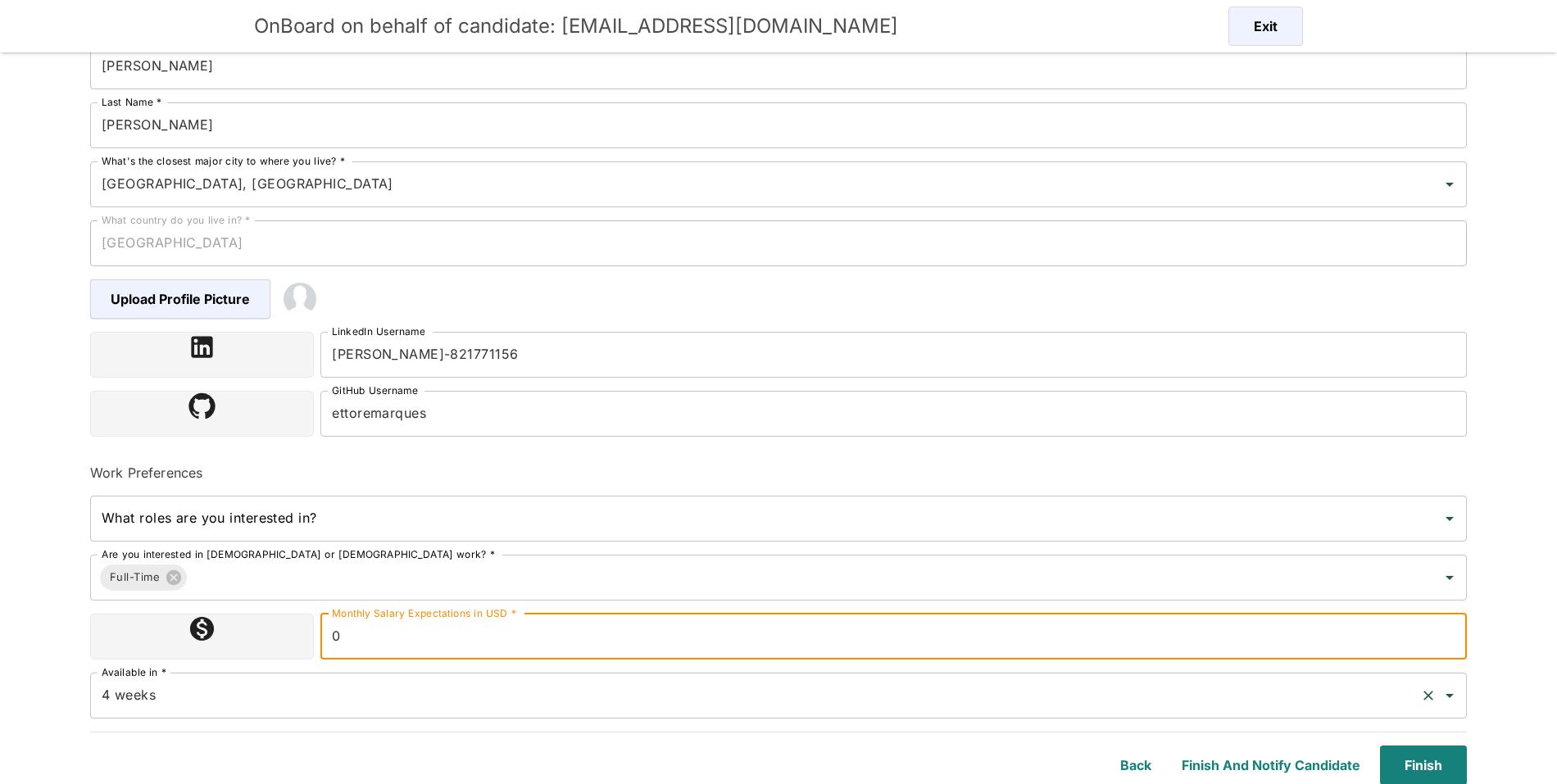
scroll to position [223, 0]
type input "0"
click at [1393, 756] on button "Finish" at bounding box center [1420, 764] width 93 height 40
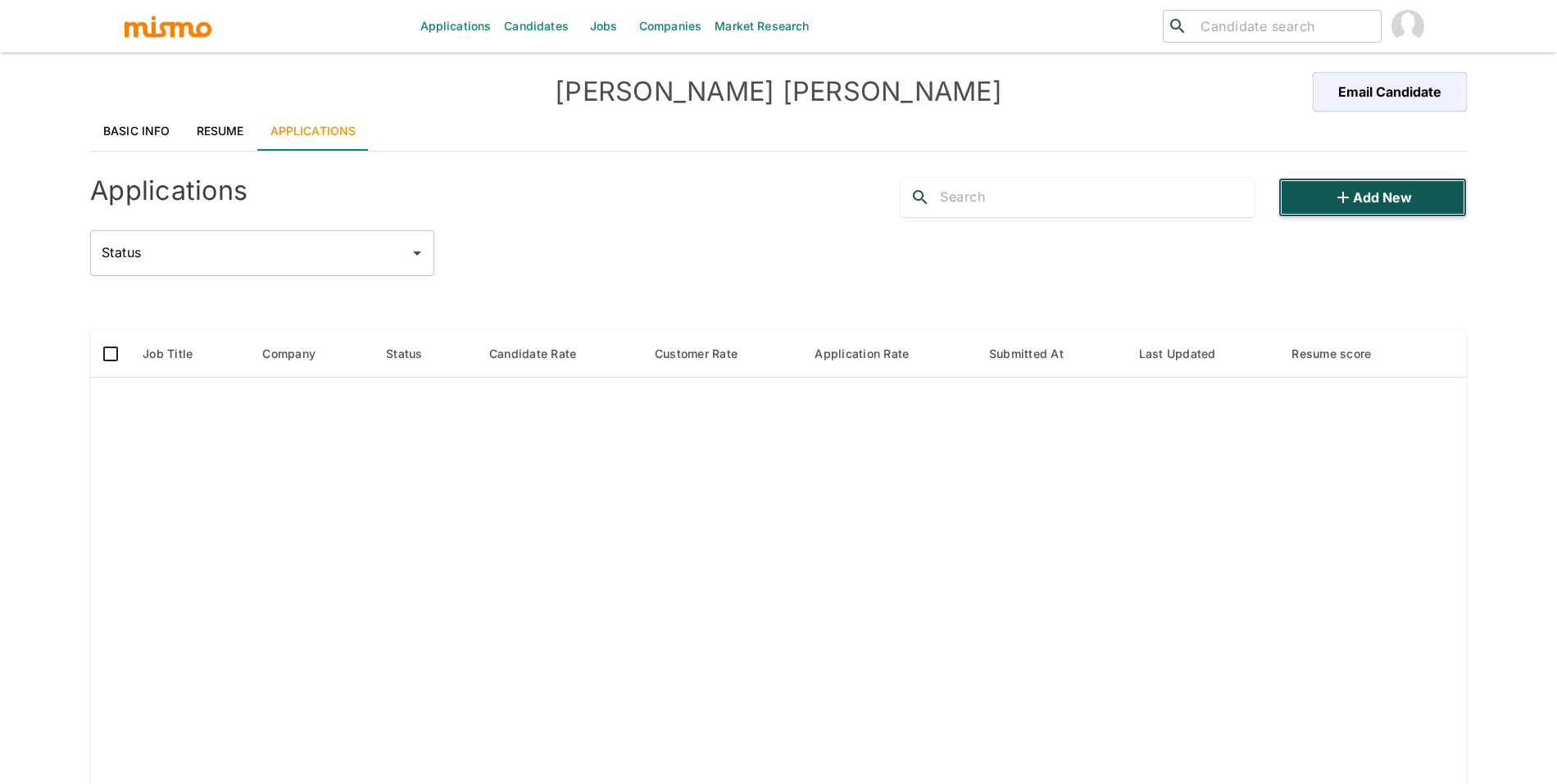
click at [1302, 198] on button "Add new" at bounding box center [1372, 198] width 188 height 40
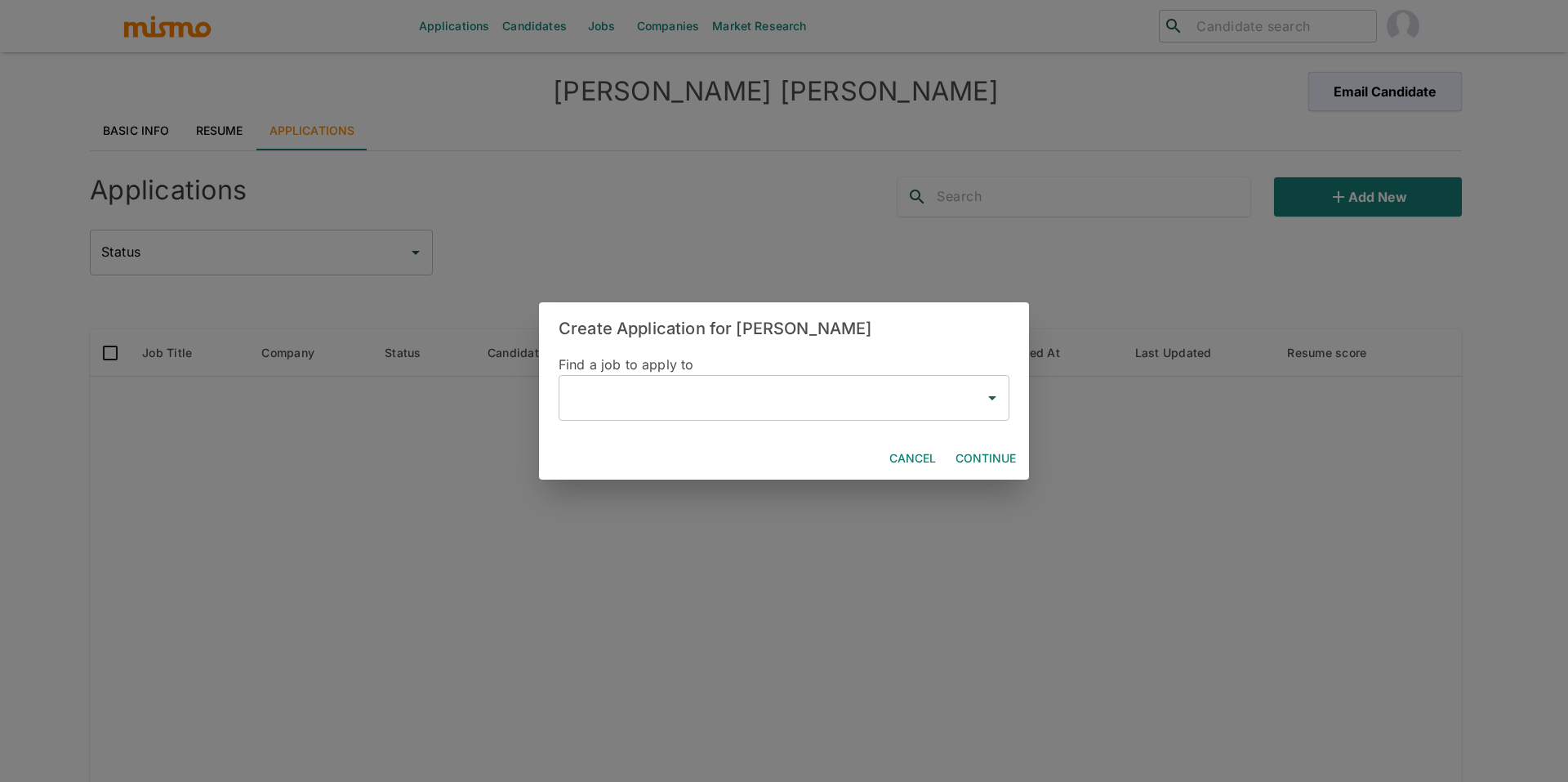
click at [706, 415] on div "​" at bounding box center [784, 397] width 451 height 45
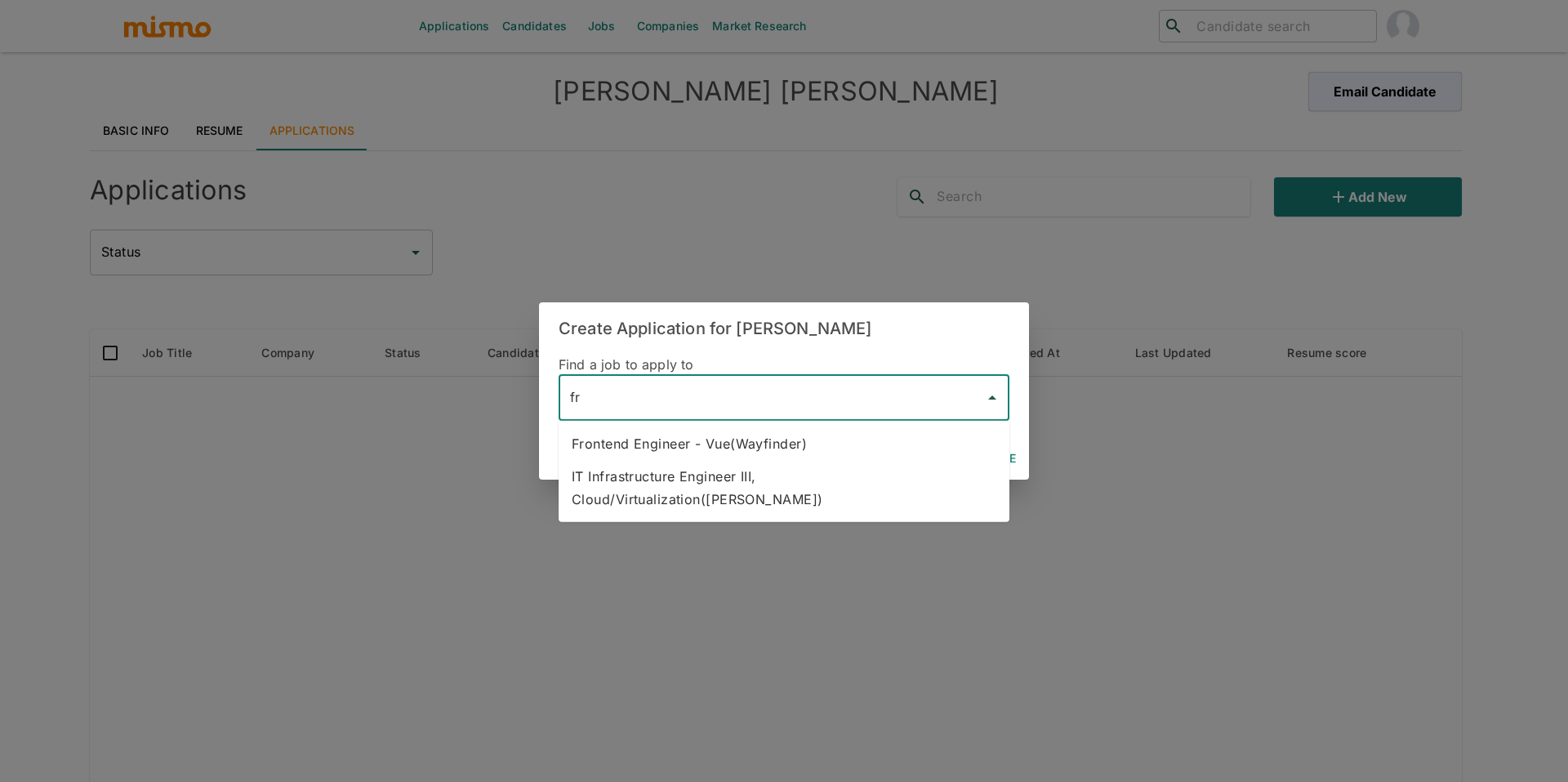
click at [734, 447] on li "Frontend Engineer - Vue(Wayfinder)" at bounding box center [784, 443] width 451 height 33
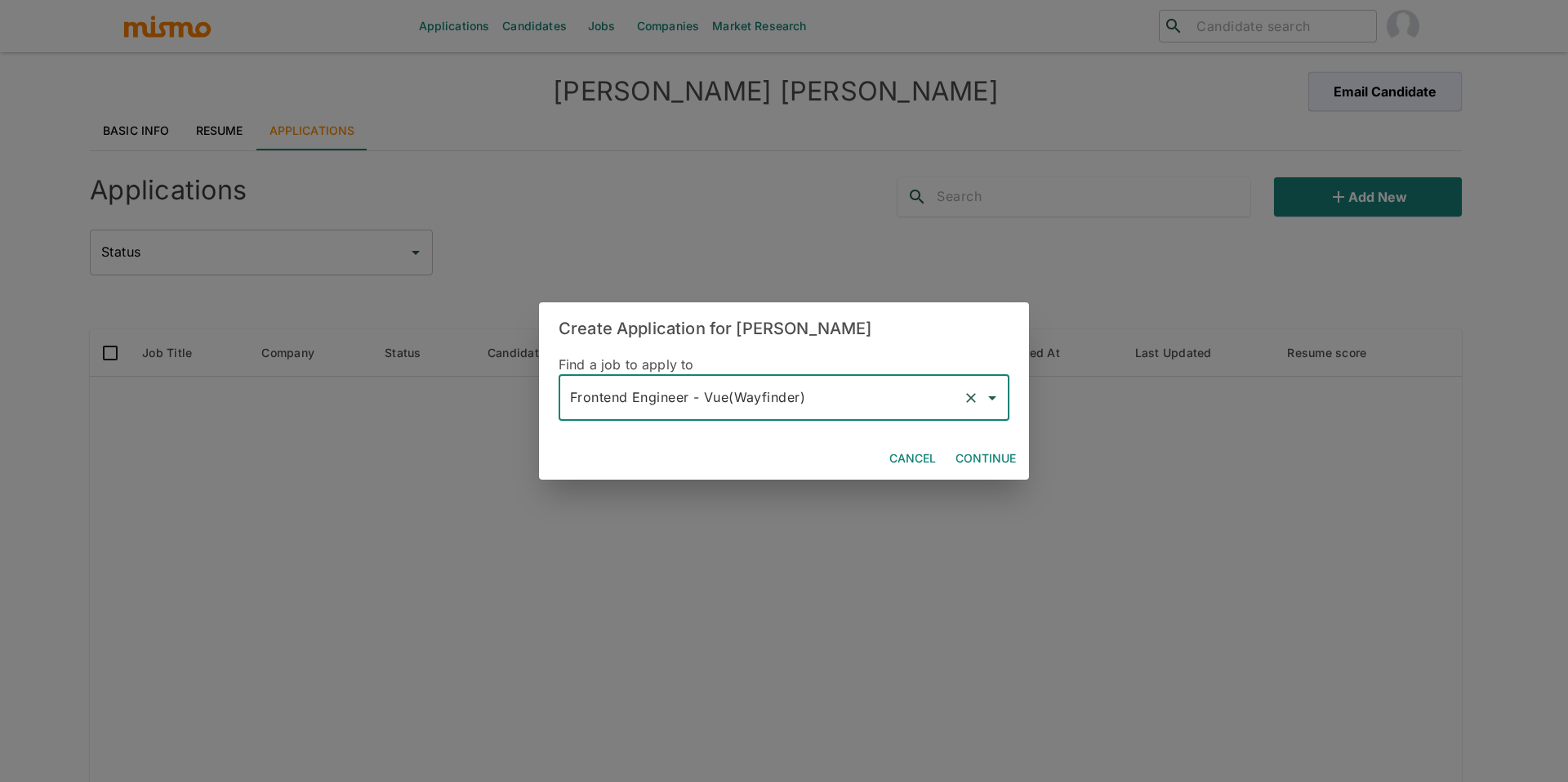
type input "Frontend Engineer - Vue(Wayfinder)"
click at [983, 457] on button "Continue" at bounding box center [985, 459] width 74 height 31
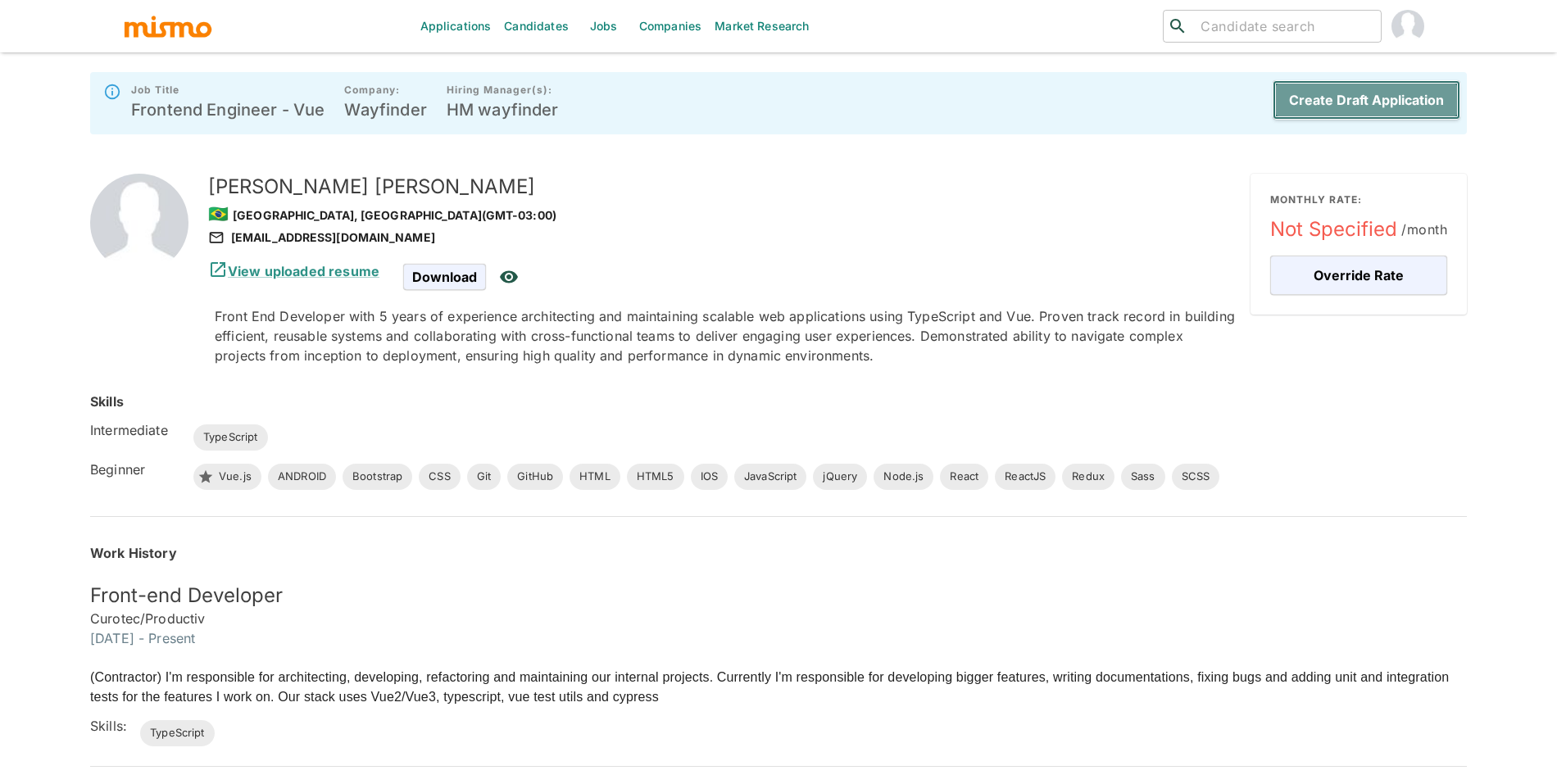
click at [1363, 92] on button "Create Draft Application" at bounding box center [1366, 100] width 188 height 40
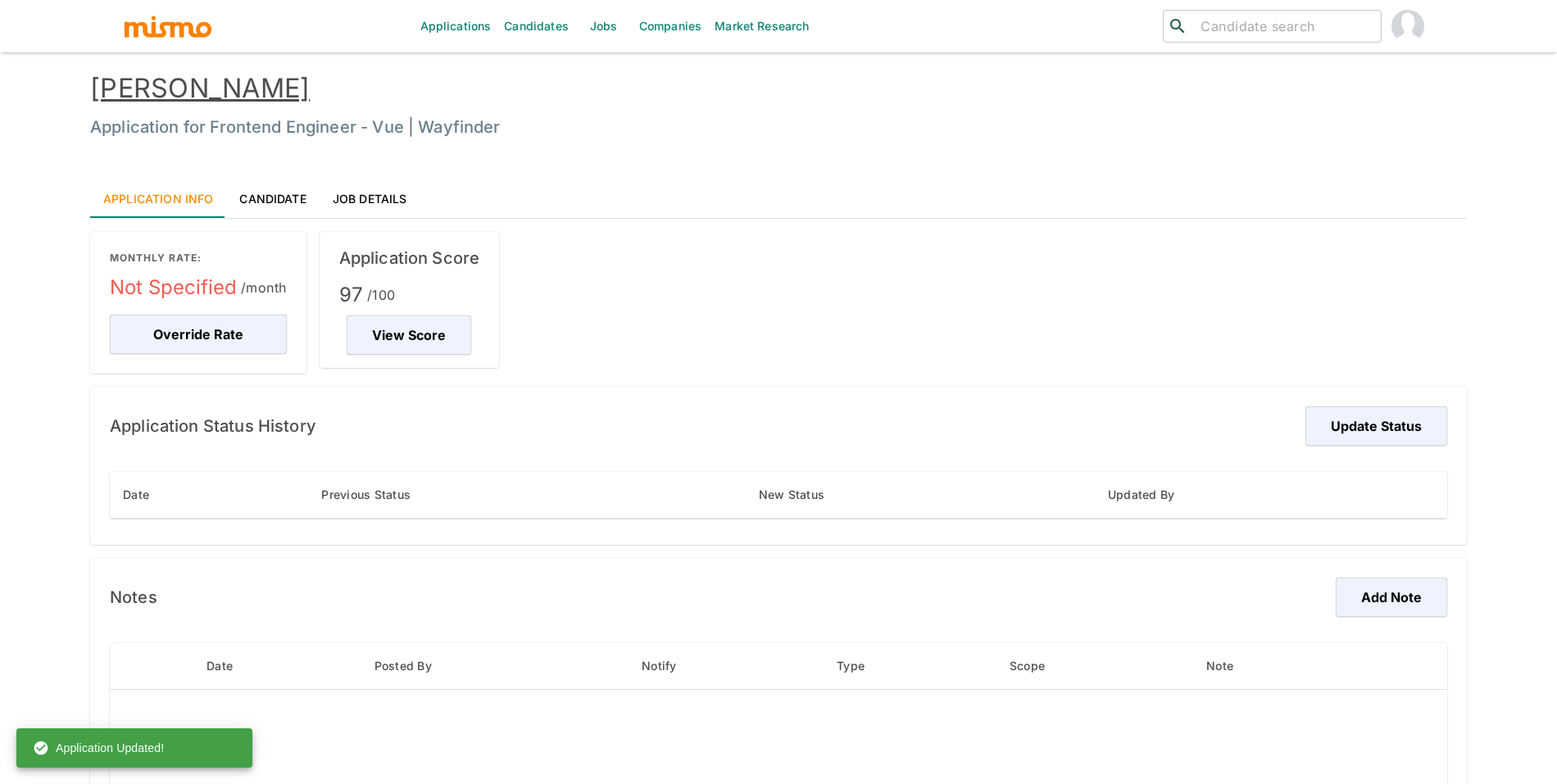
click at [537, 36] on link "Candidates" at bounding box center [536, 26] width 78 height 52
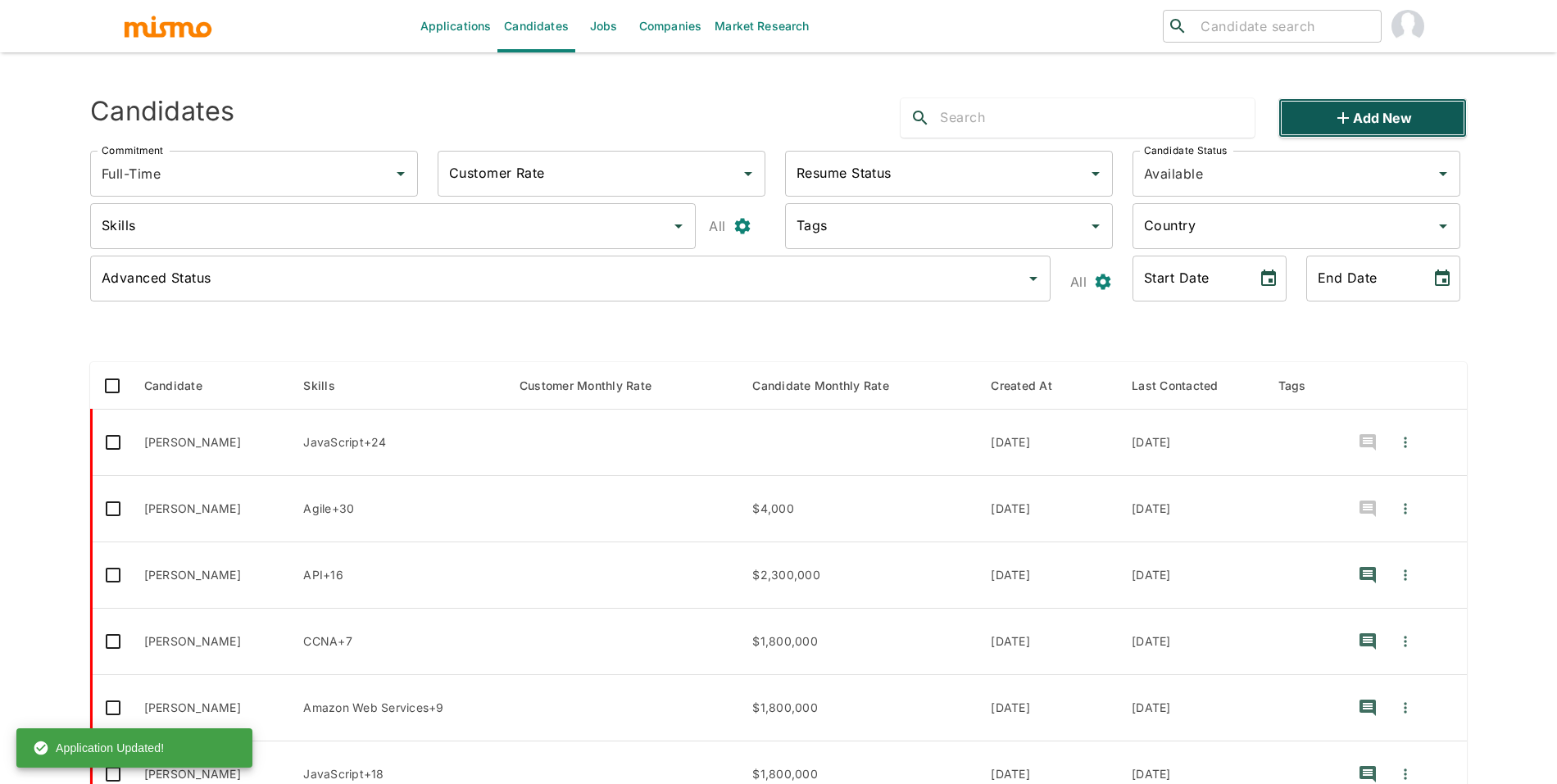
click at [1338, 114] on icon "button" at bounding box center [1343, 118] width 20 height 20
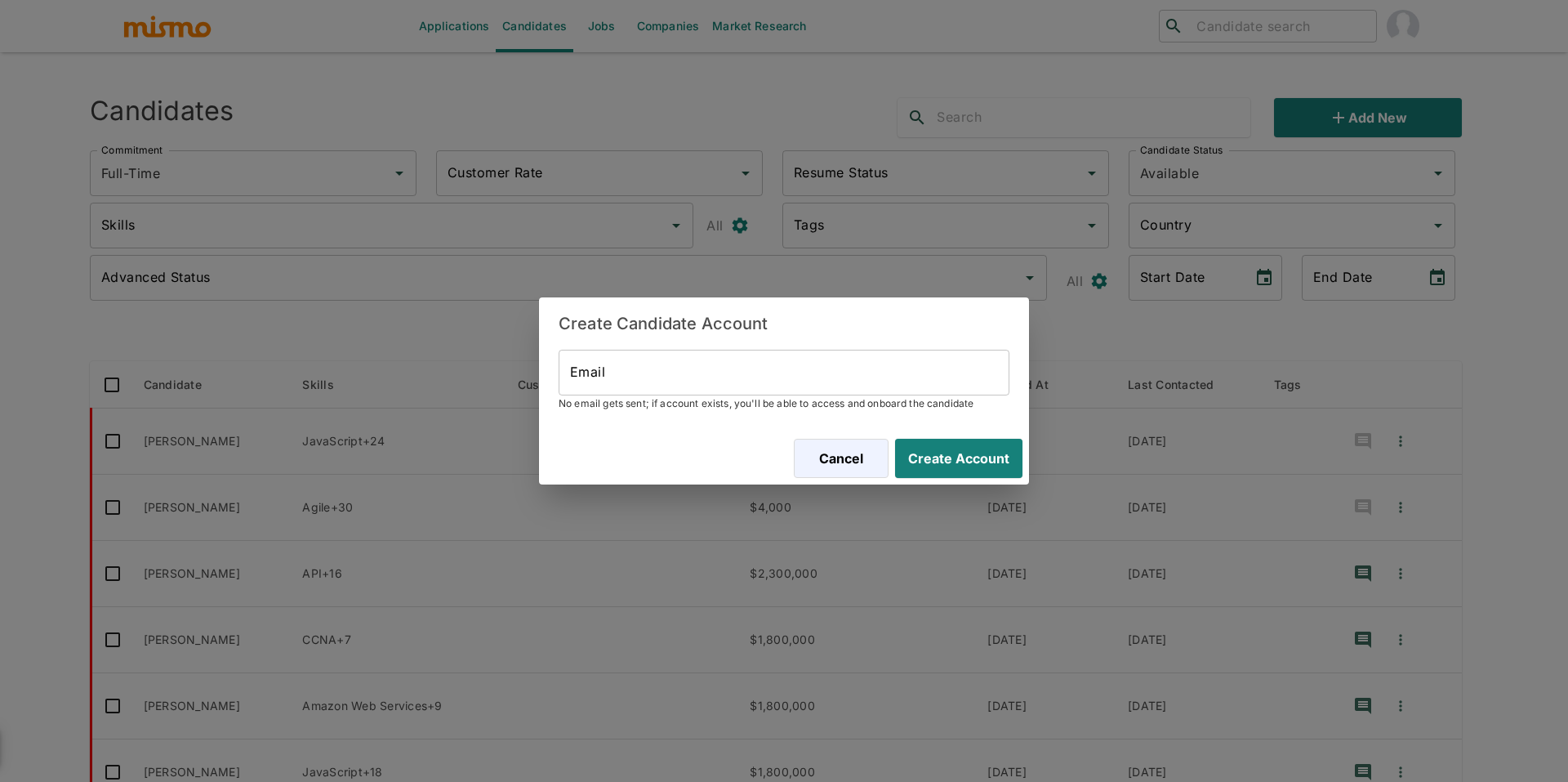
click at [954, 378] on input "Email" at bounding box center [784, 372] width 451 height 45
paste input "gabegodoy.dev@gmail.com"
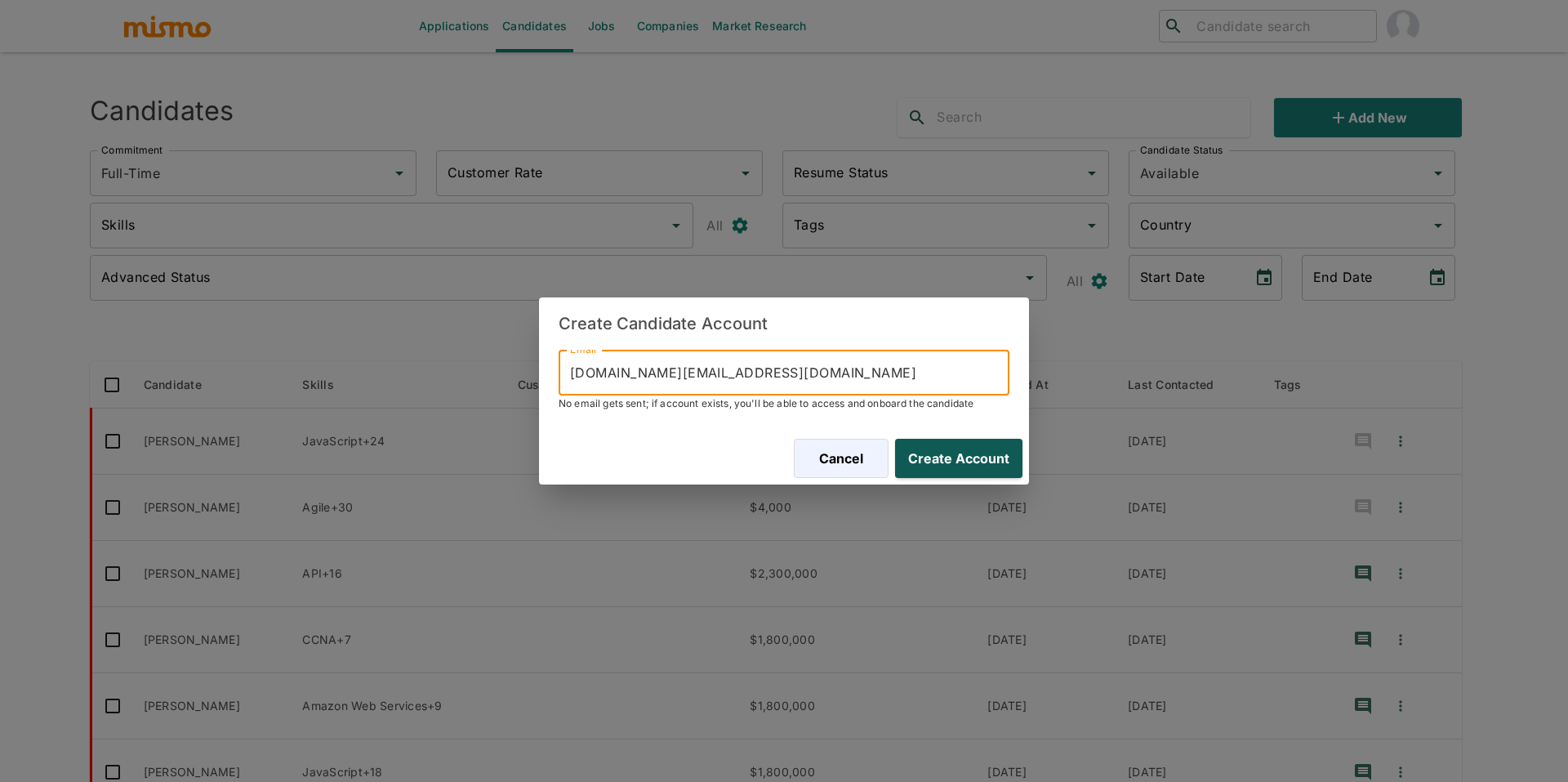
type input "gabegodoy.dev@gmail.com"
click at [963, 451] on button "Create Account" at bounding box center [956, 459] width 134 height 39
